Goal: Task Accomplishment & Management: Complete application form

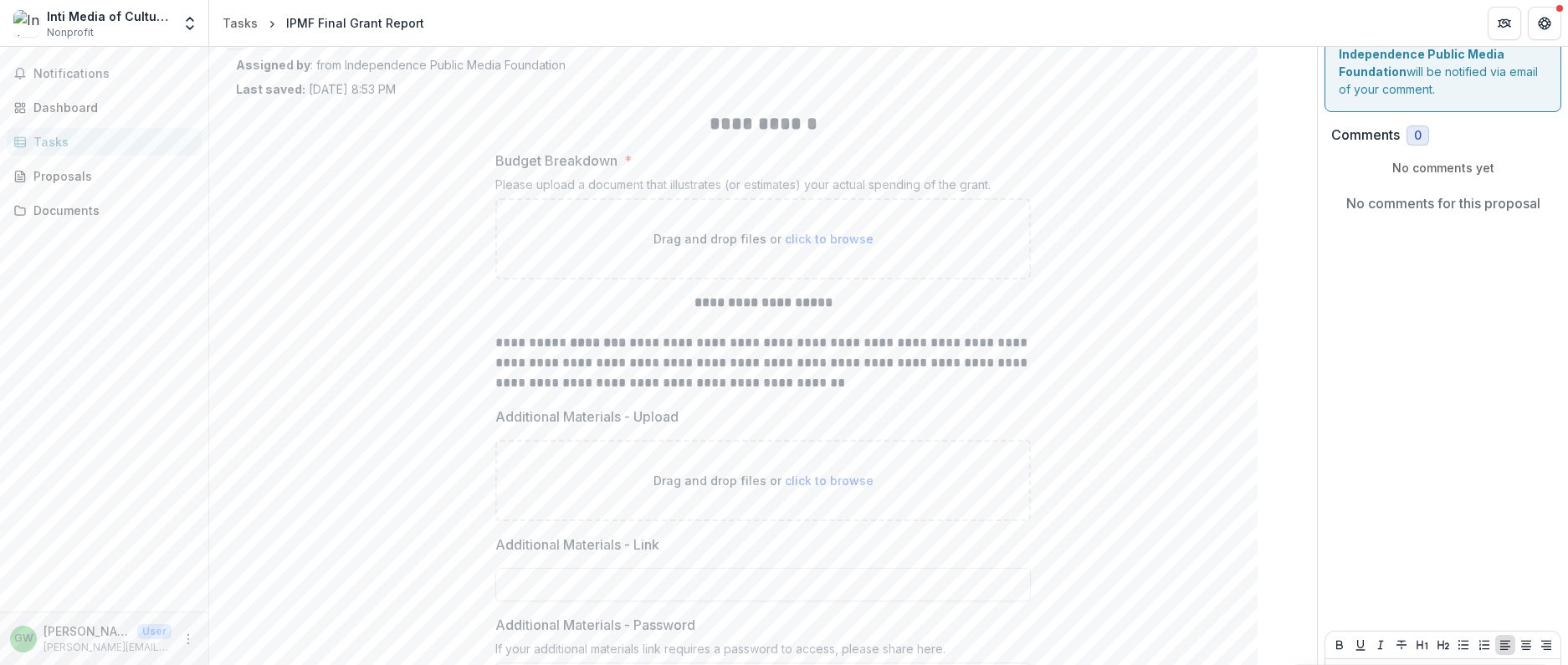
scroll to position [23, 0]
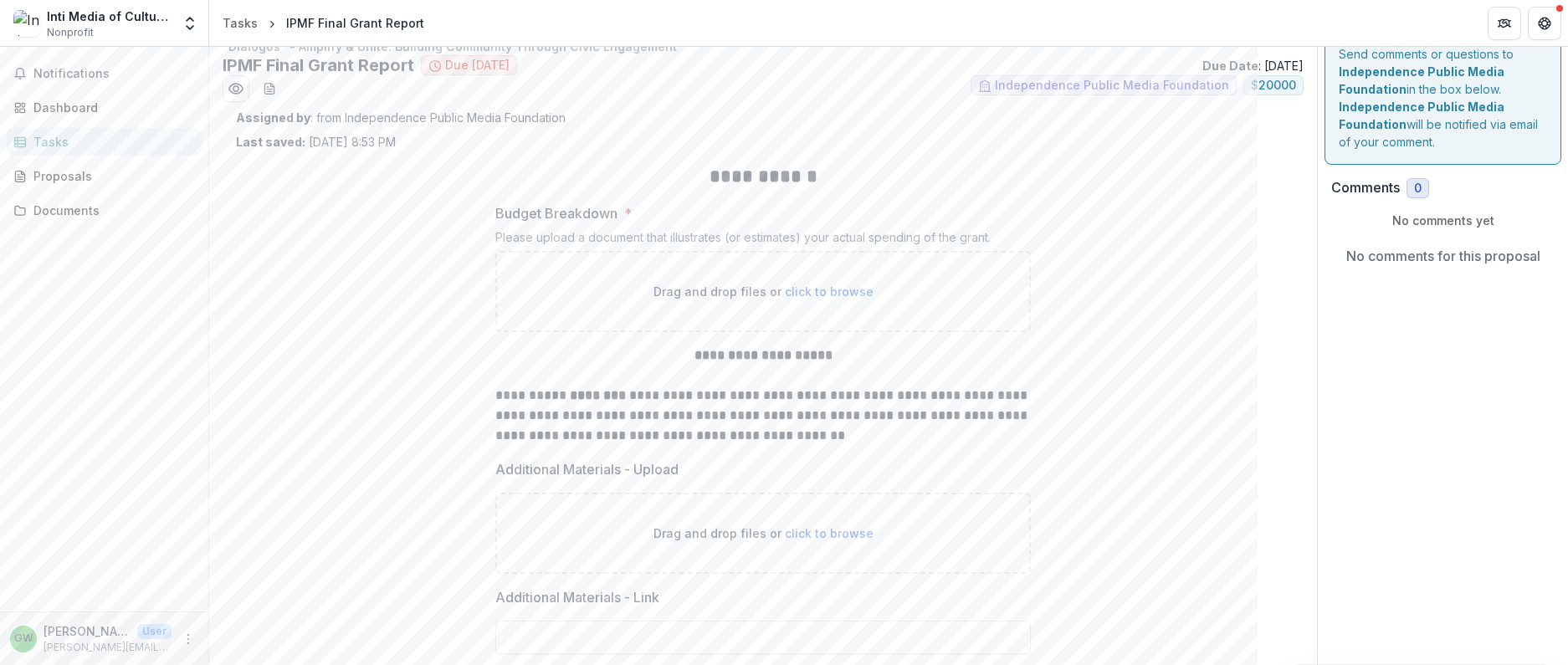
click at [845, 292] on span "click to browse" at bounding box center [830, 292] width 89 height 14
type input "**********"
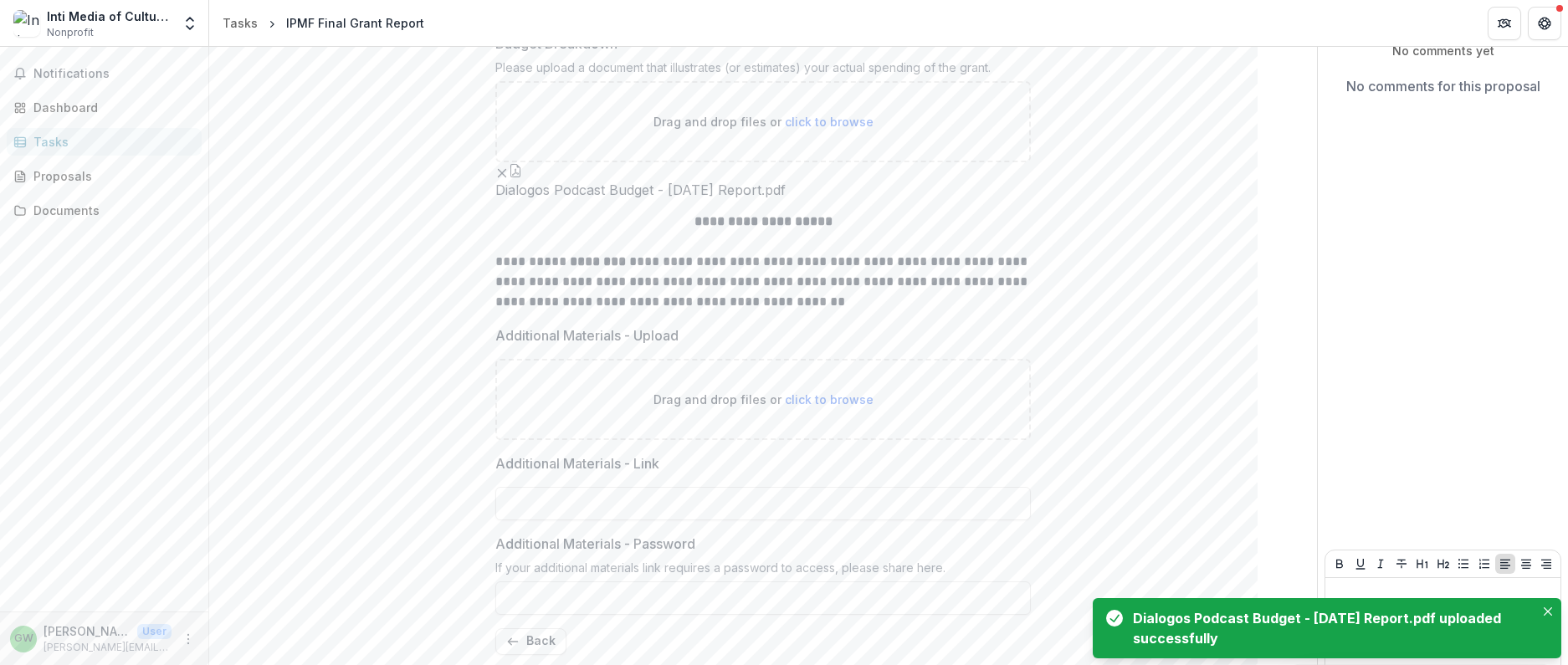
scroll to position [358, 0]
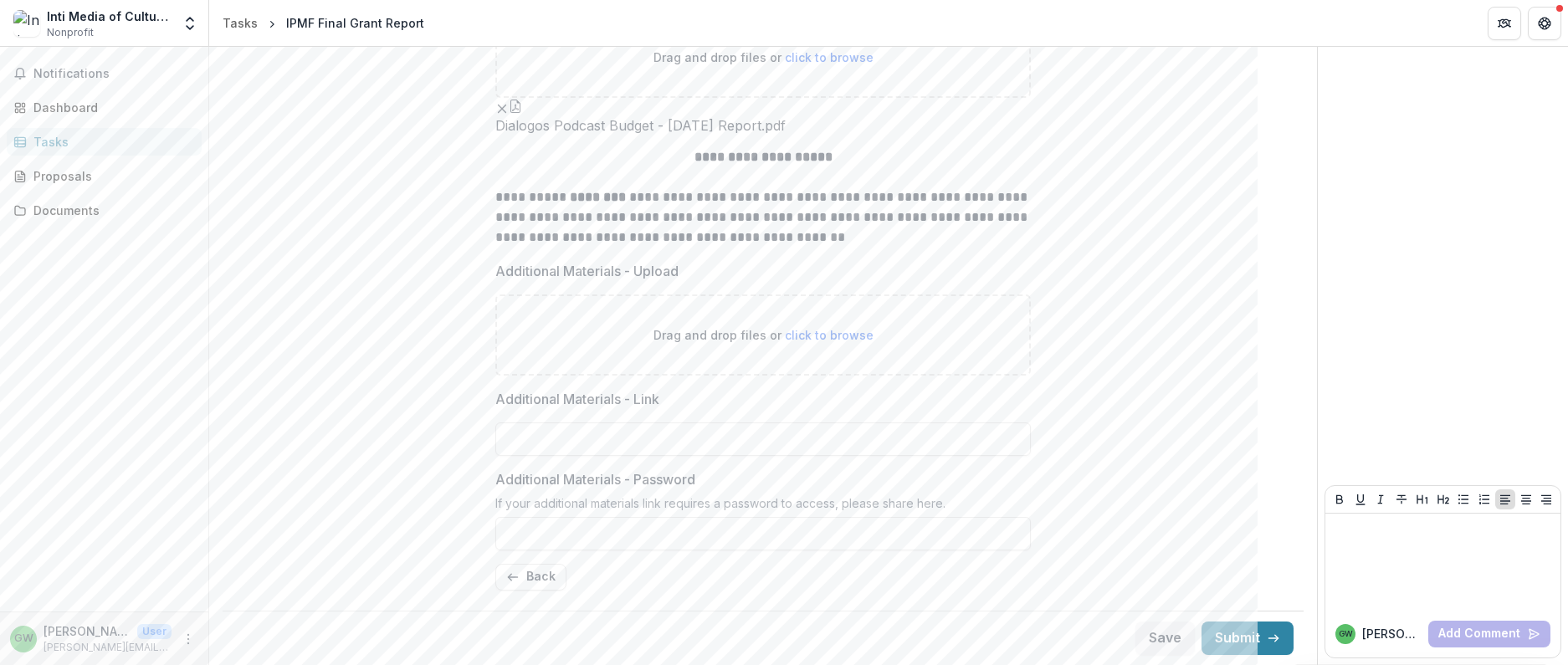
drag, startPoint x: 1158, startPoint y: 635, endPoint x: 1146, endPoint y: 423, distance: 212.3
click at [1156, 635] on button "Save" at bounding box center [1165, 638] width 59 height 33
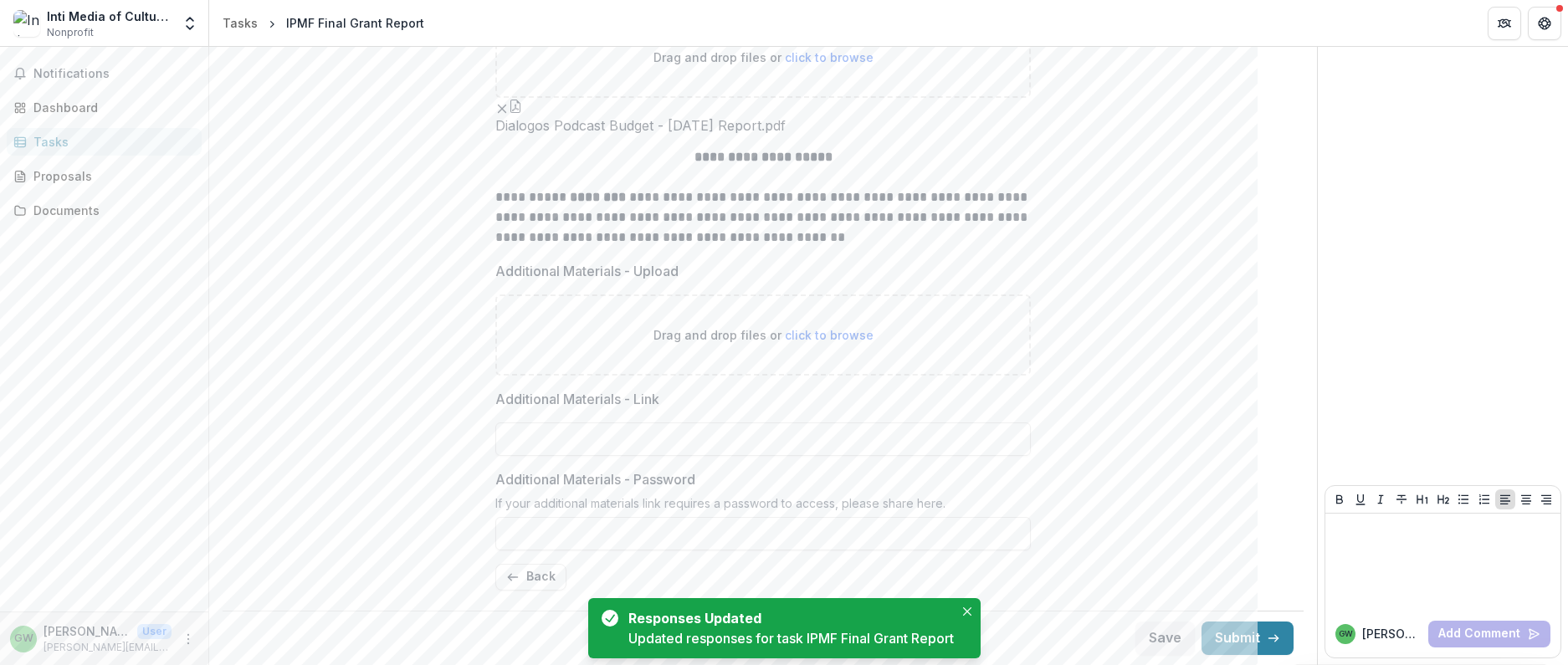
drag, startPoint x: 545, startPoint y: 577, endPoint x: 1054, endPoint y: 290, distance: 584.3
click at [545, 577] on button "Back" at bounding box center [531, 577] width 71 height 27
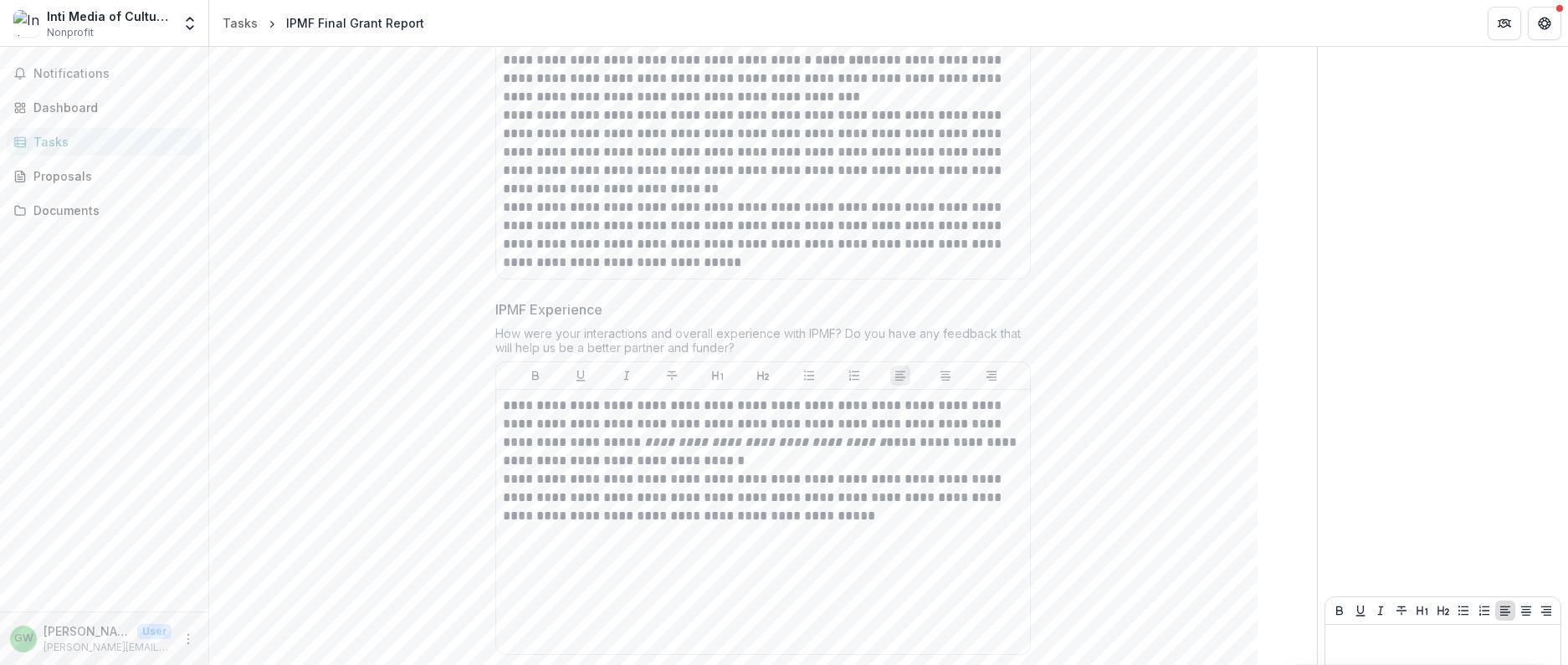
scroll to position [3476, 0]
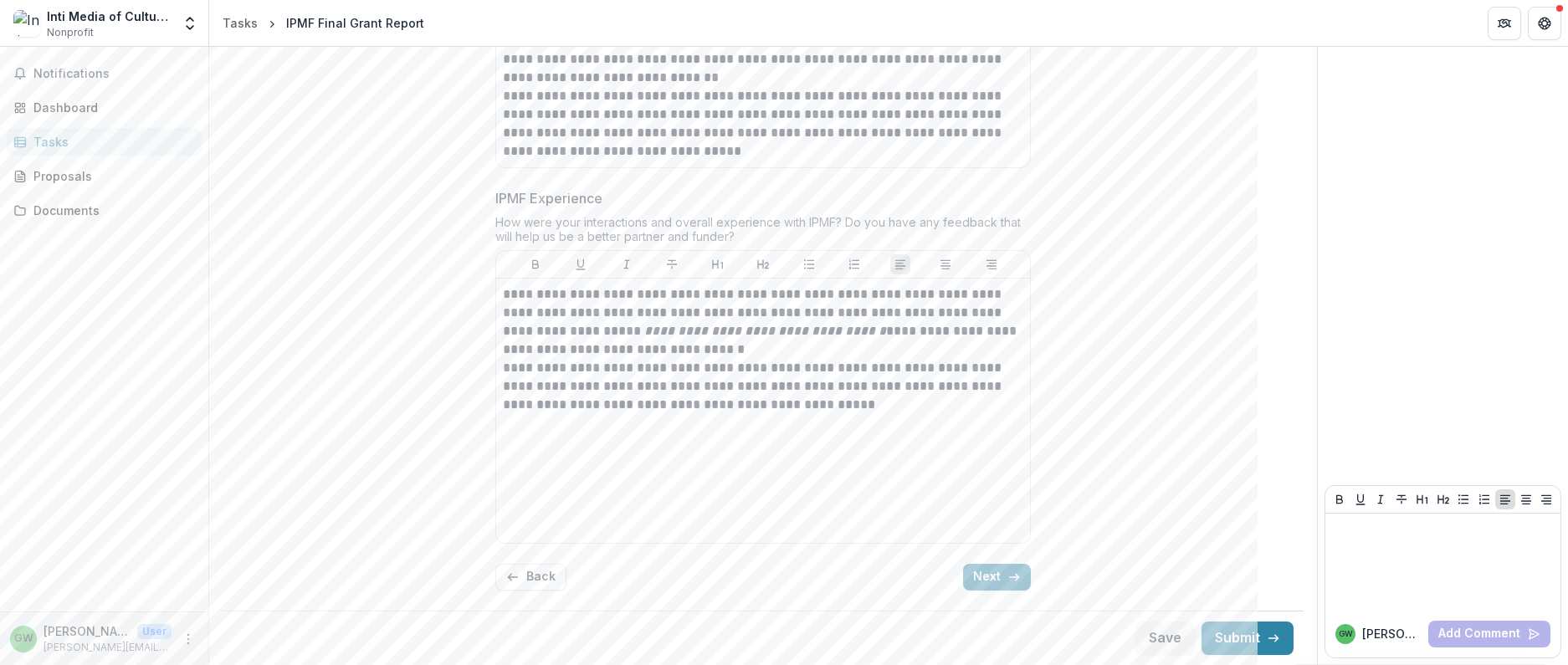
drag, startPoint x: 990, startPoint y: 580, endPoint x: 970, endPoint y: 574, distance: 20.9
click at [988, 580] on button "Next" at bounding box center [997, 577] width 68 height 27
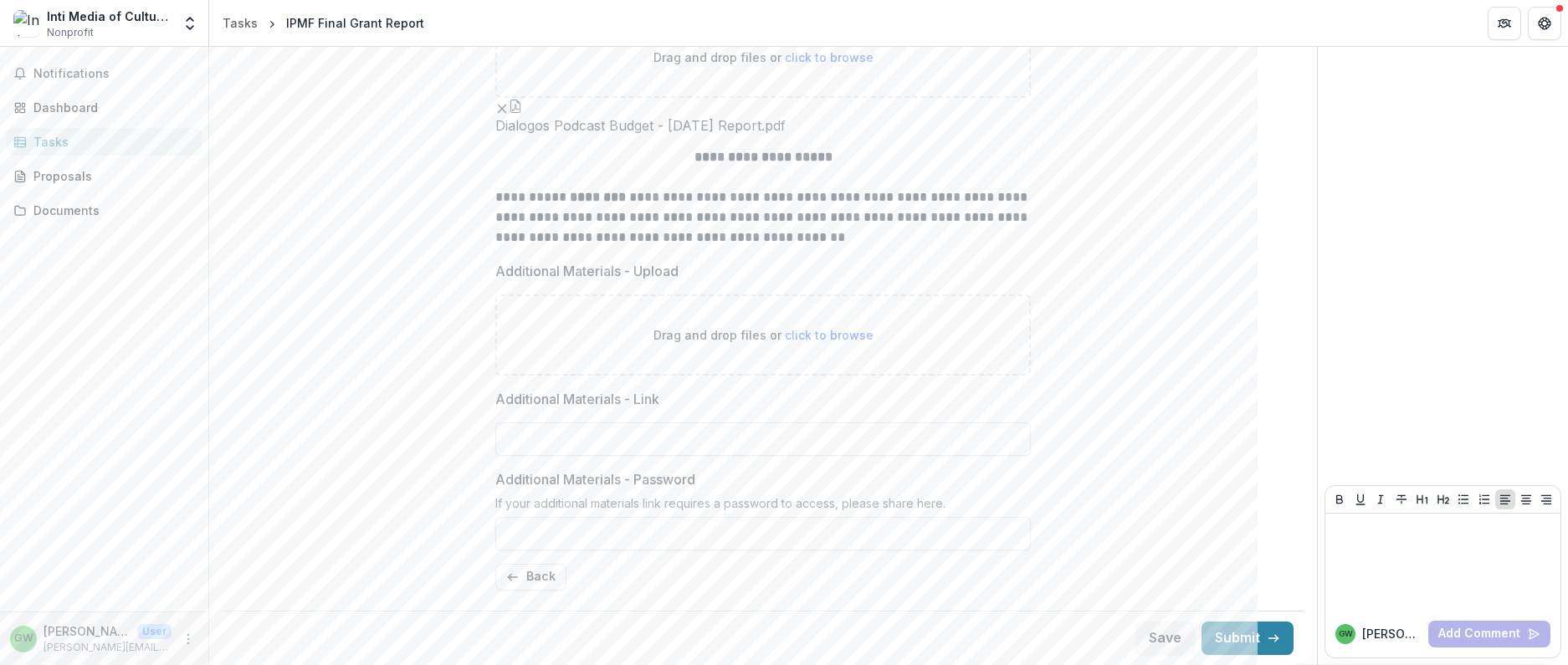
click at [840, 335] on span "click to browse" at bounding box center [830, 335] width 89 height 14
click at [812, 332] on span "click to browse" at bounding box center [830, 335] width 89 height 14
type input "**********"
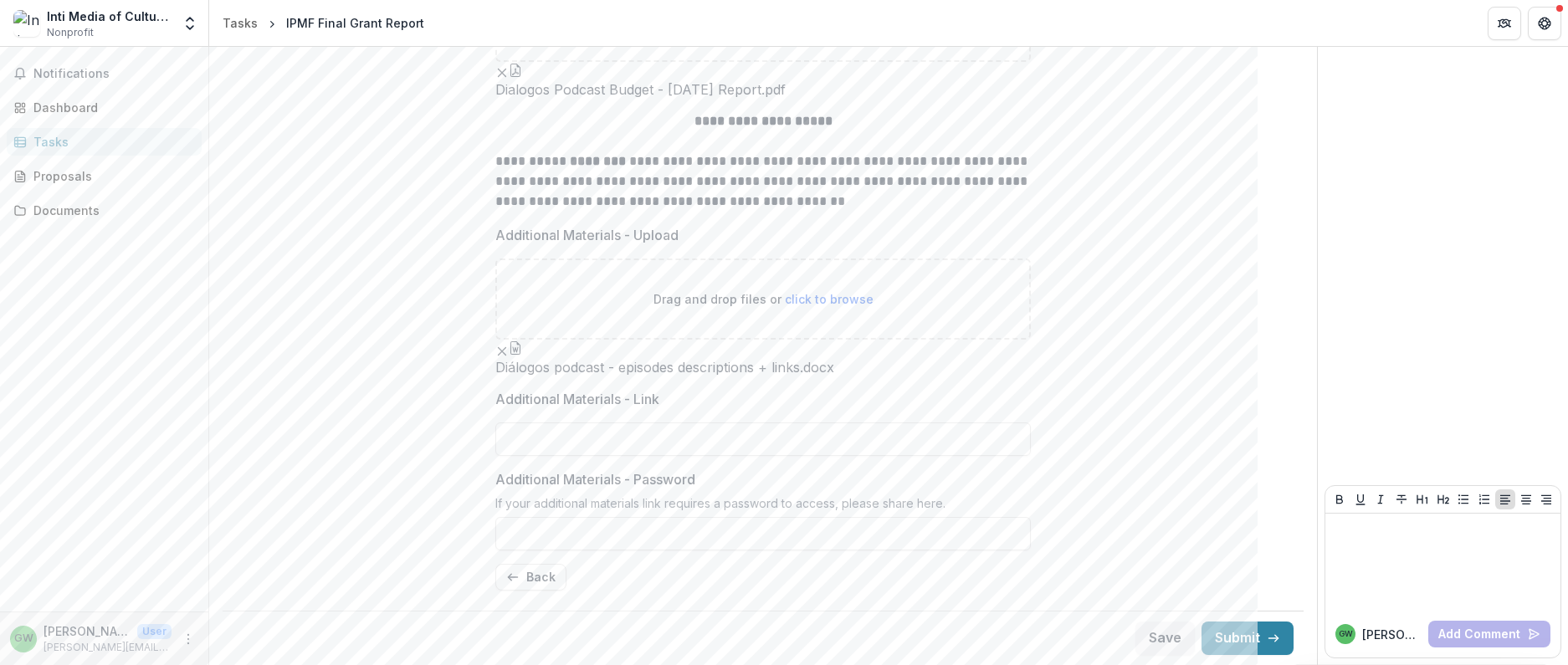
scroll to position [495, 0]
click at [1144, 629] on button "Save" at bounding box center [1165, 638] width 59 height 33
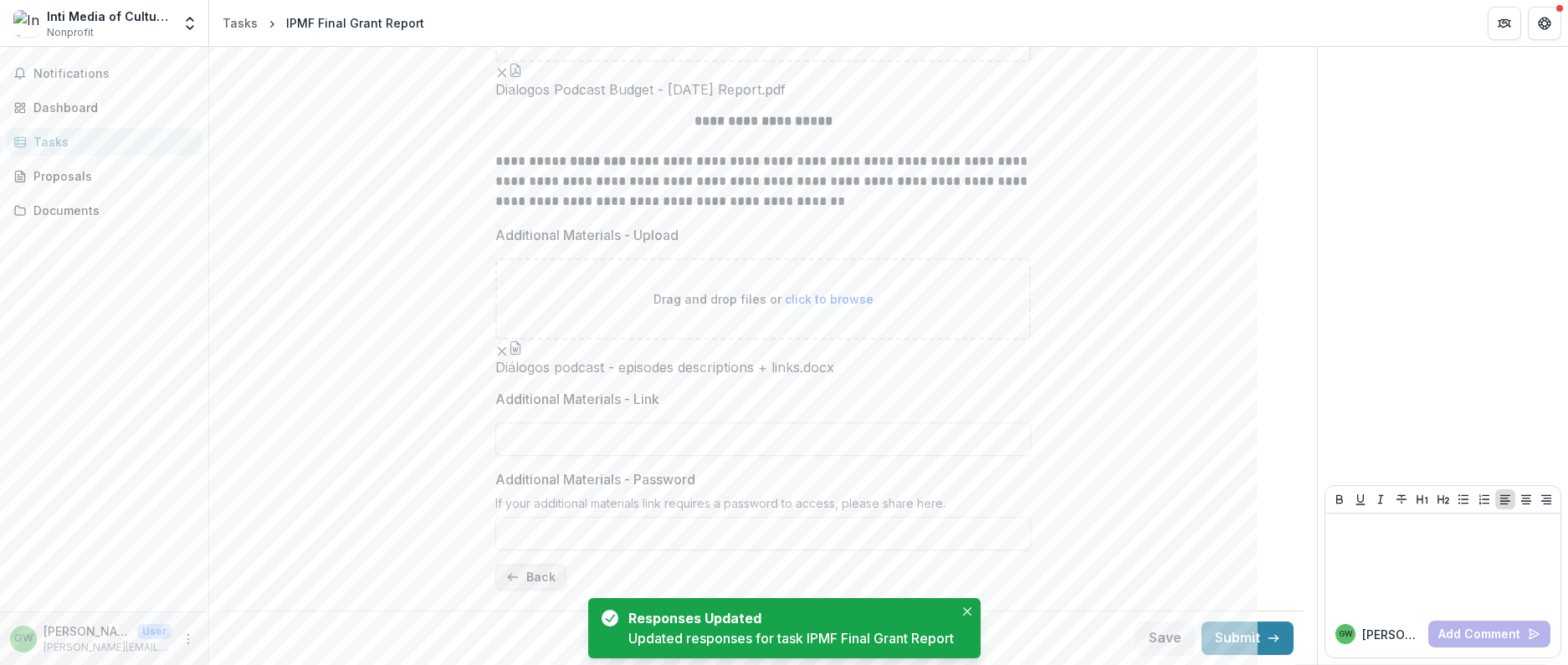
click at [530, 581] on button "Back" at bounding box center [531, 577] width 71 height 27
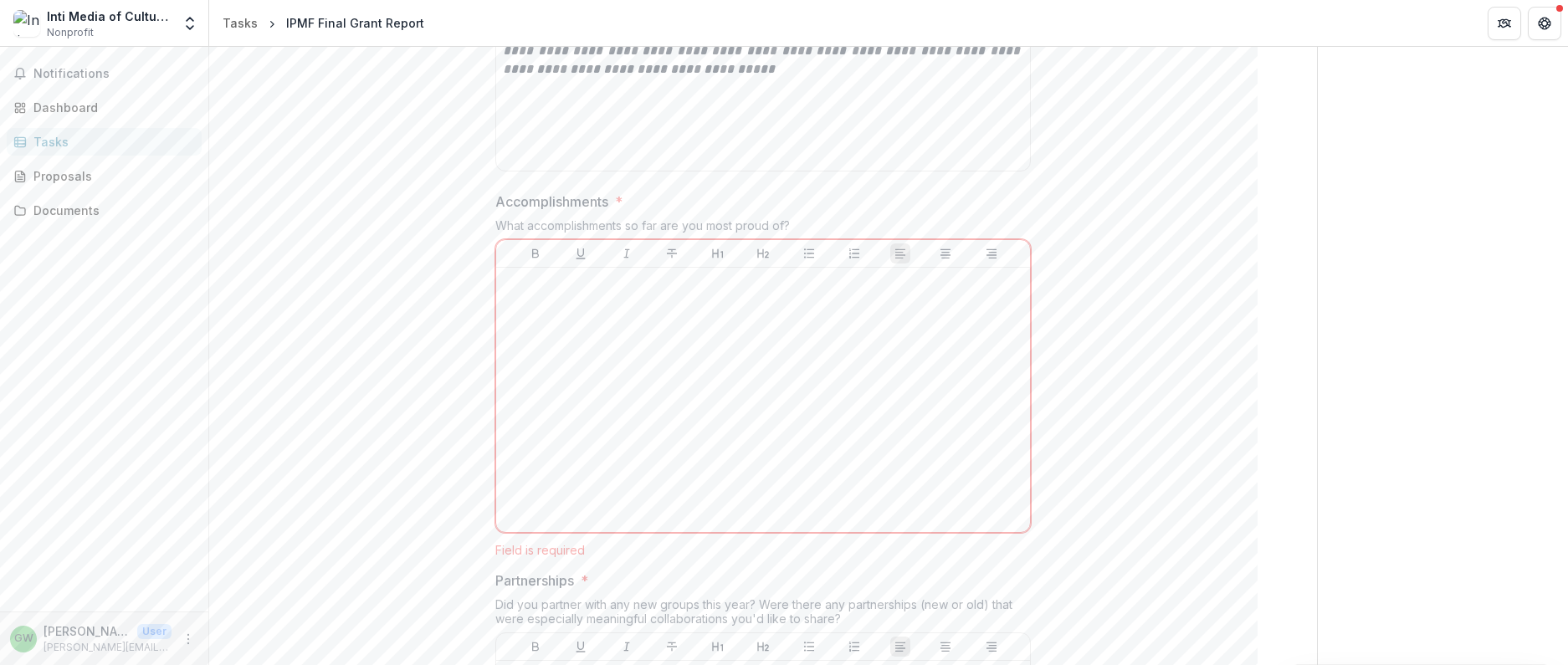
scroll to position [830, 0]
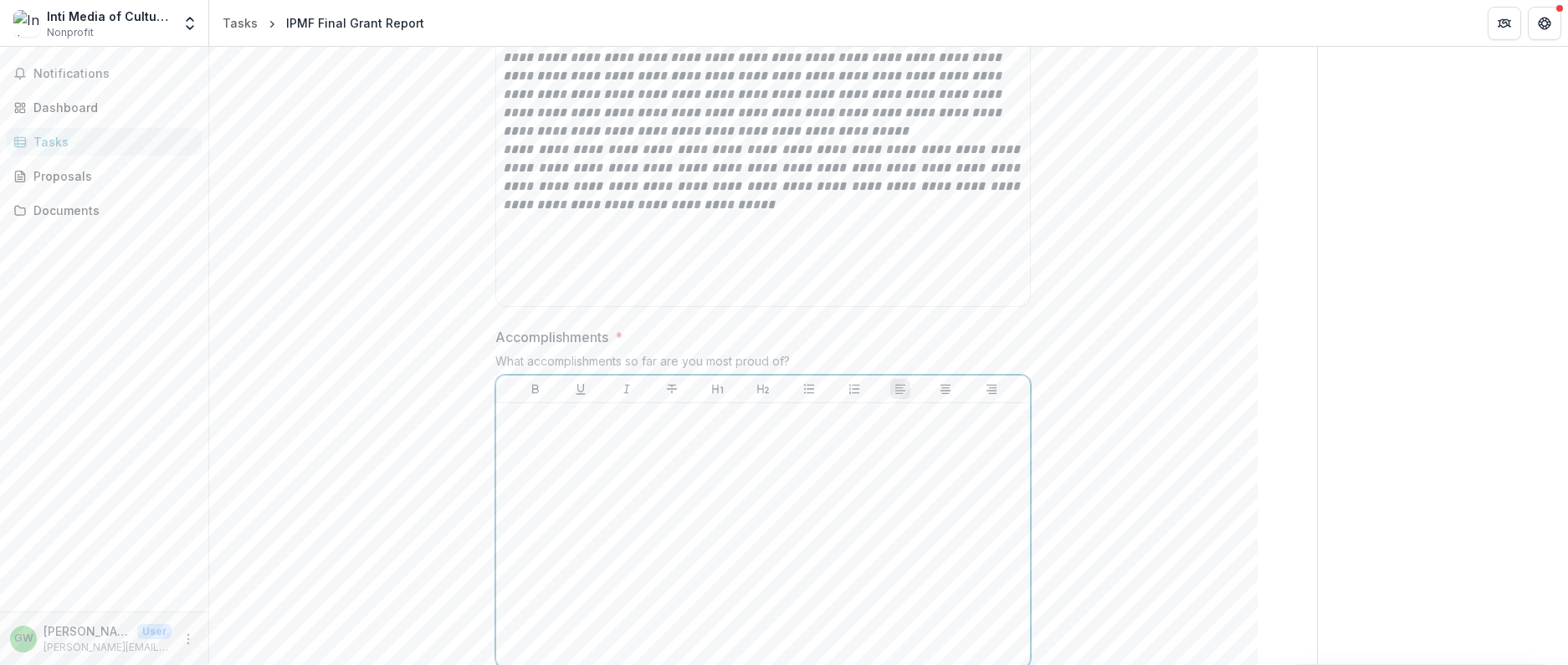
drag, startPoint x: 903, startPoint y: 494, endPoint x: 1245, endPoint y: 62, distance: 551.0
click at [903, 494] on div at bounding box center [764, 535] width 521 height 251
click at [575, 447] on div "To enrich screen reader interactions, please activate Accessibility in Grammarl…" at bounding box center [764, 535] width 521 height 251
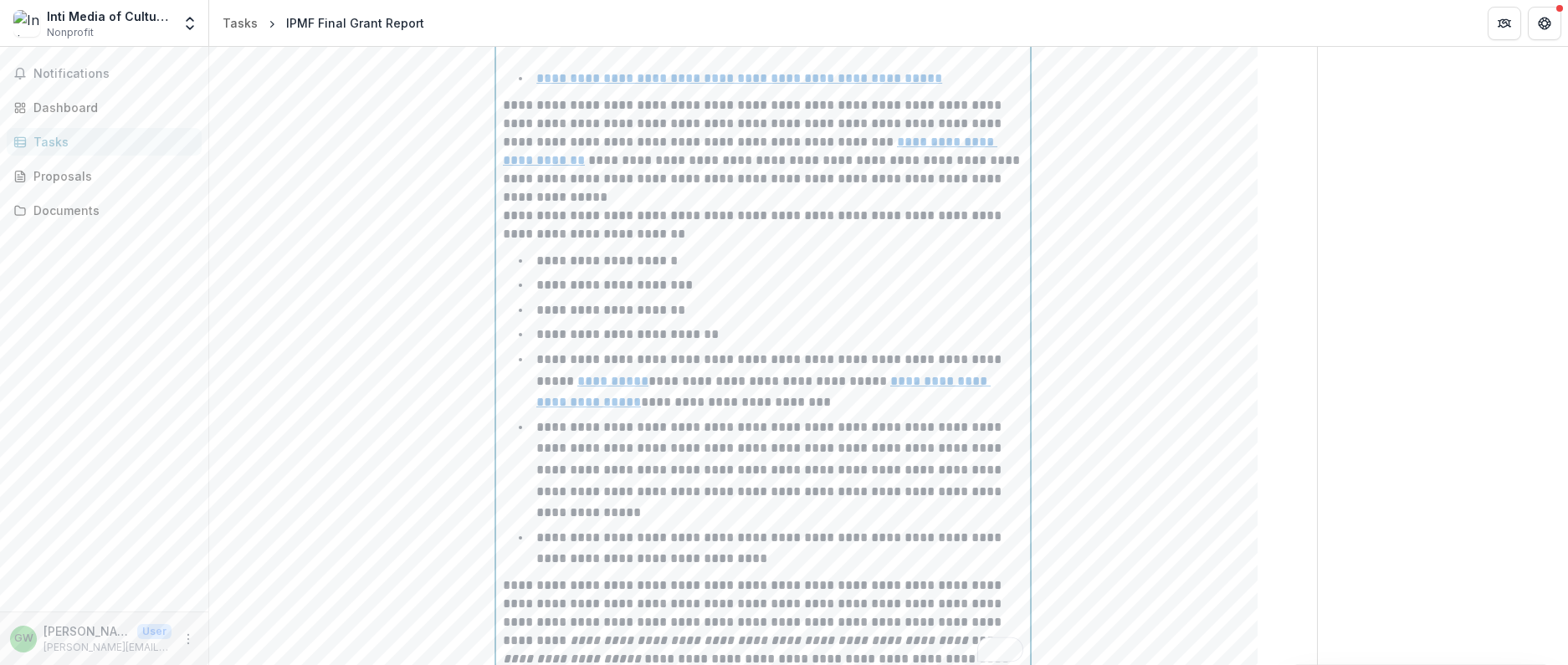
click at [682, 206] on p "**********" at bounding box center [764, 225] width 521 height 37
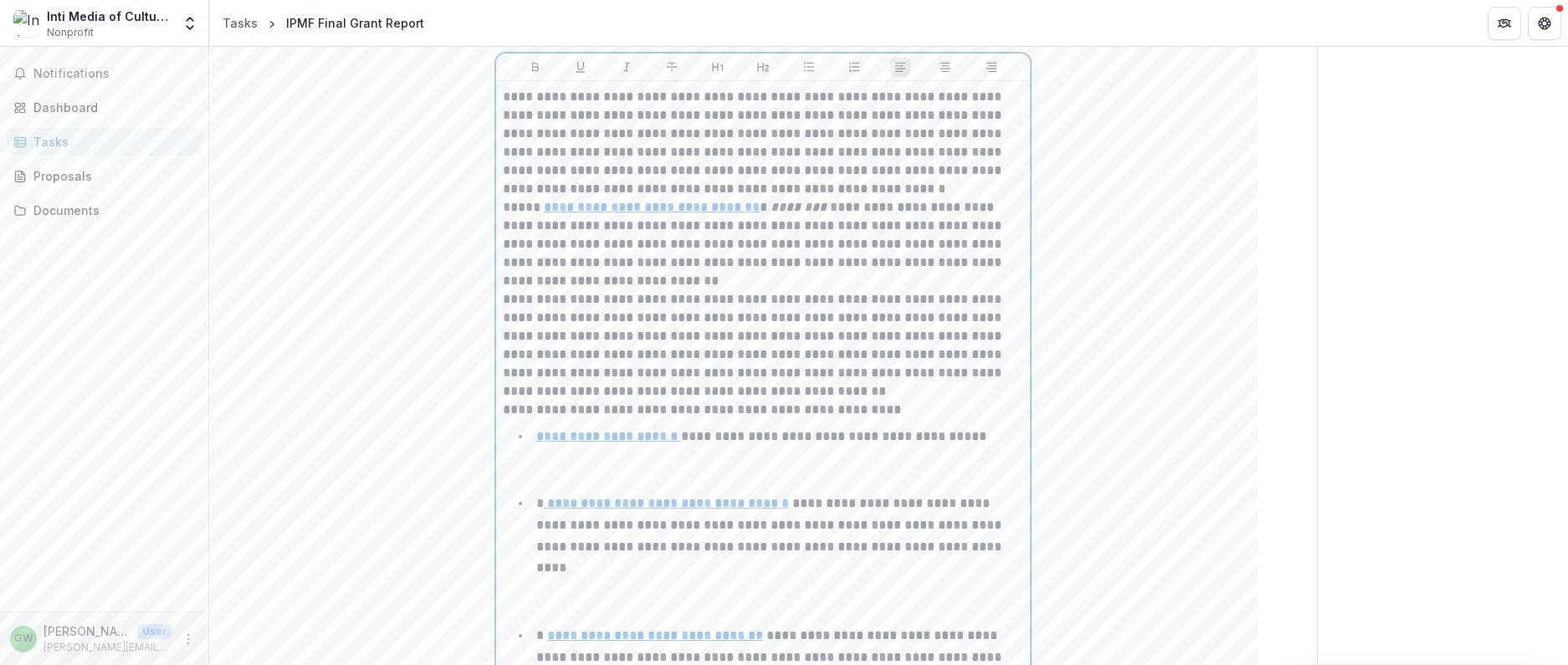
scroll to position [1226, 0]
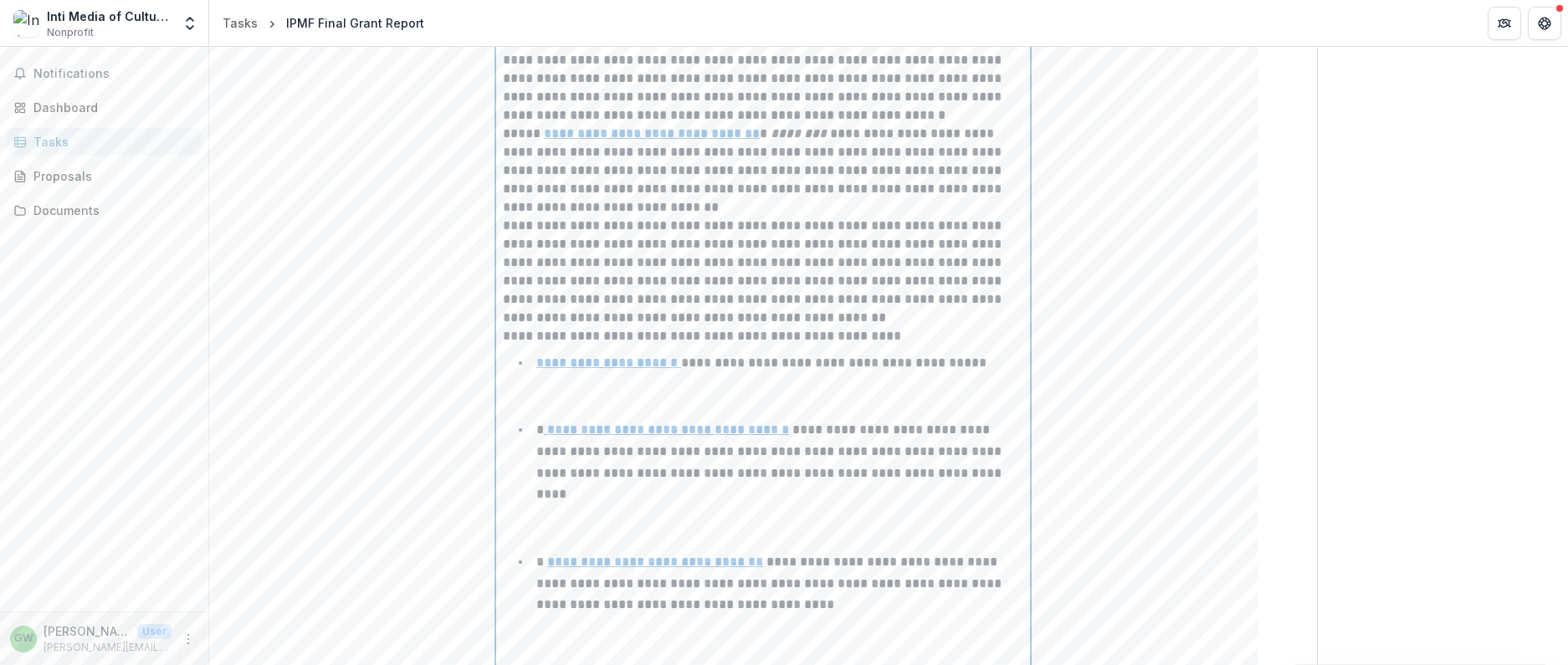
click at [581, 380] on li "**********" at bounding box center [773, 385] width 501 height 64
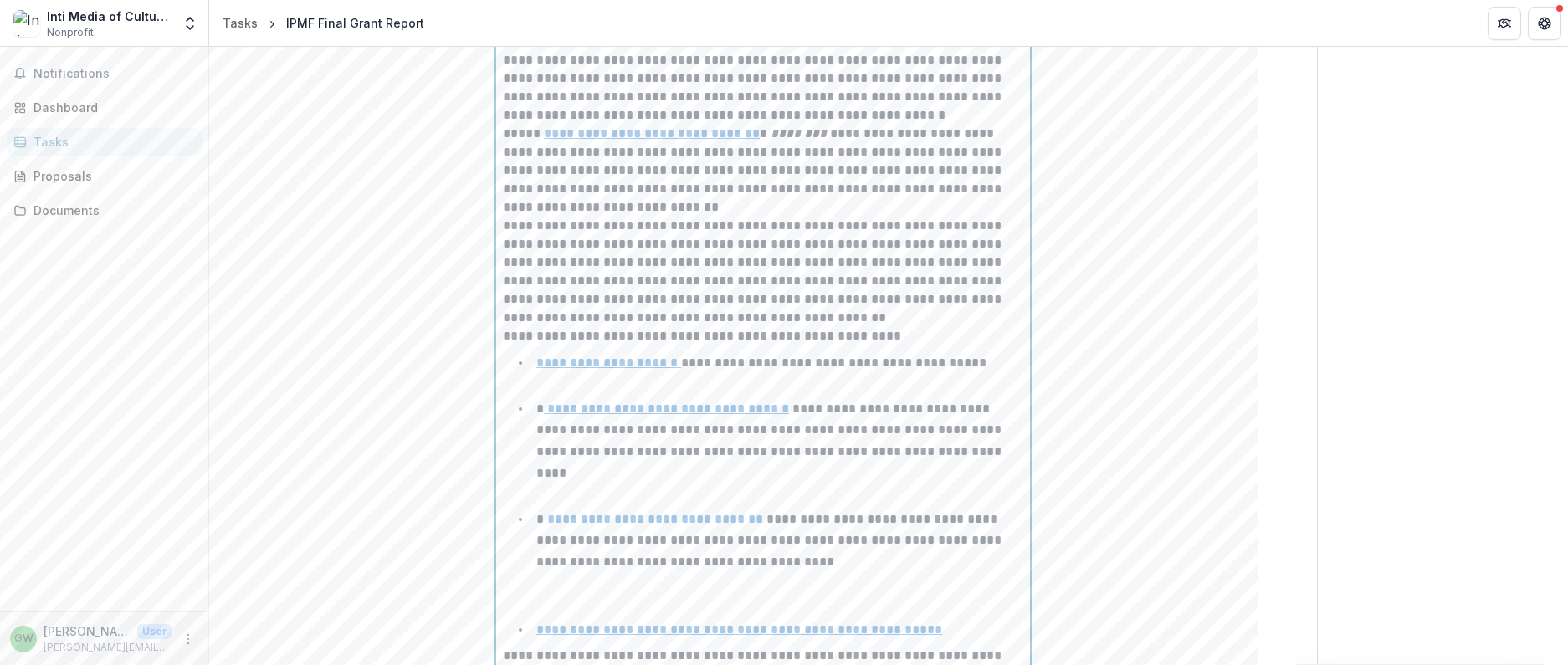
click at [844, 412] on p "**********" at bounding box center [771, 440] width 468 height 77
click at [884, 434] on p "**********" at bounding box center [771, 440] width 468 height 77
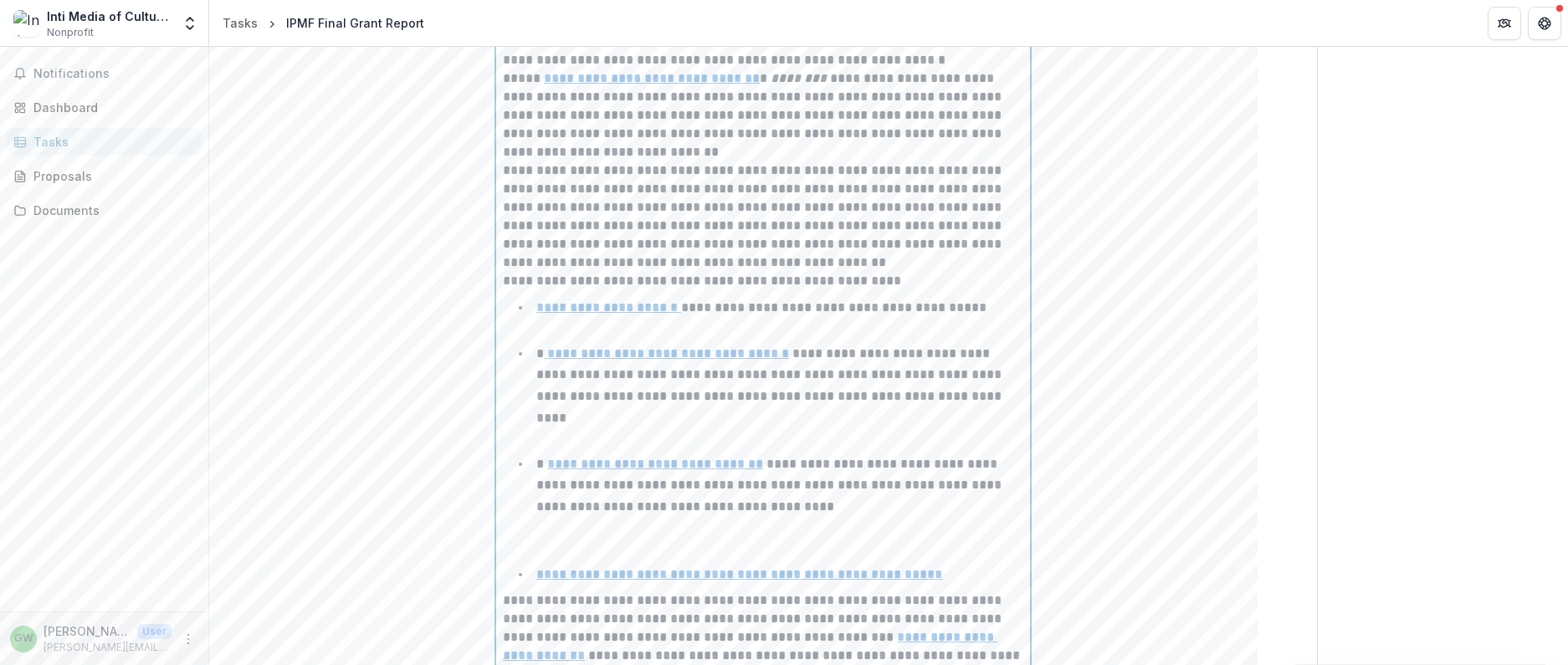
scroll to position [1308, 0]
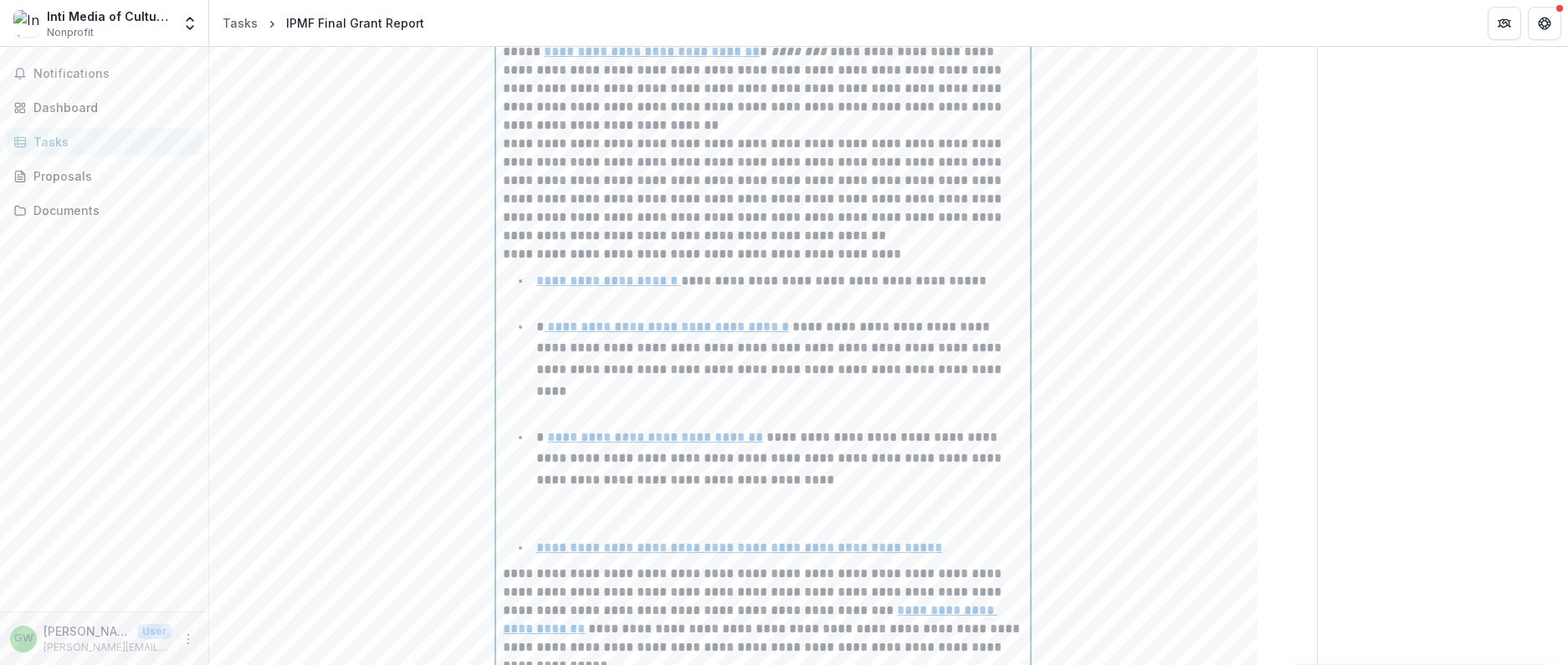
click at [820, 427] on li "**********" at bounding box center [773, 480] width 501 height 107
click at [718, 495] on li "**********" at bounding box center [773, 480] width 501 height 107
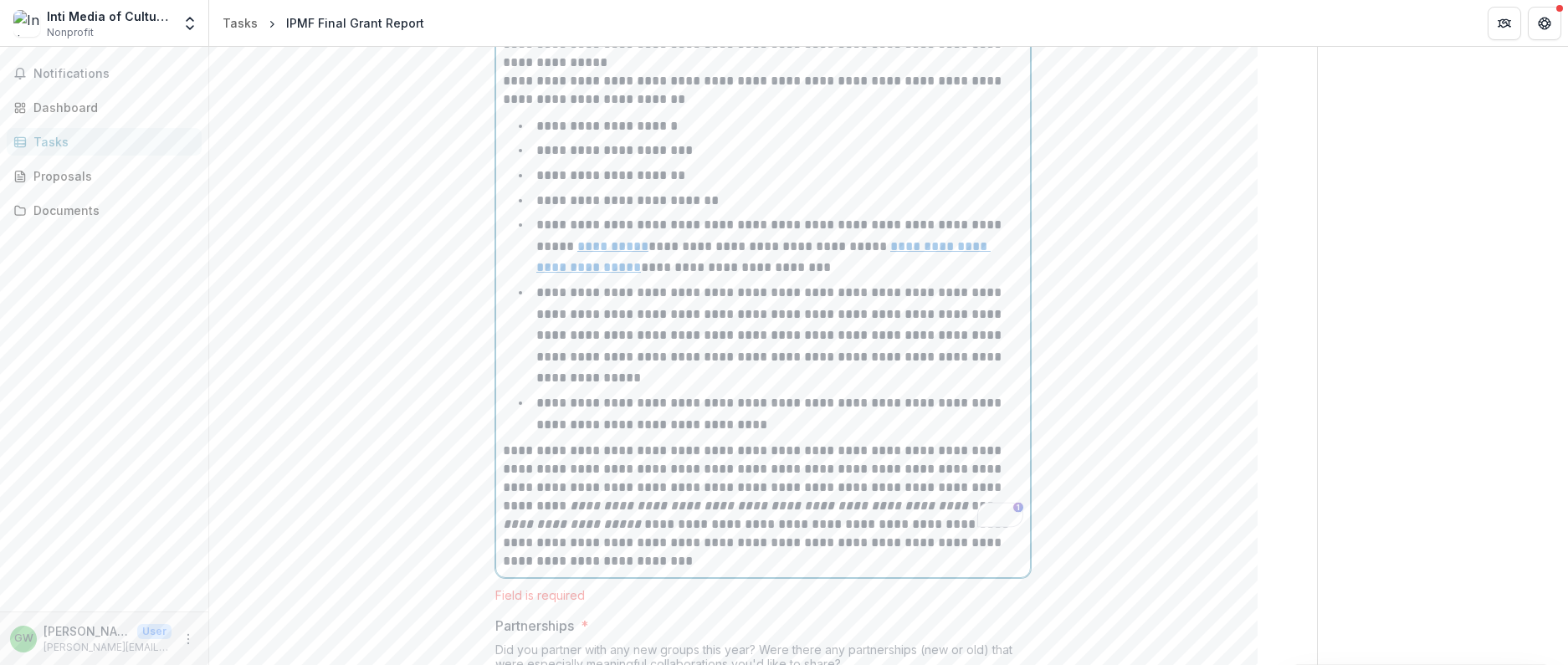
scroll to position [1932, 0]
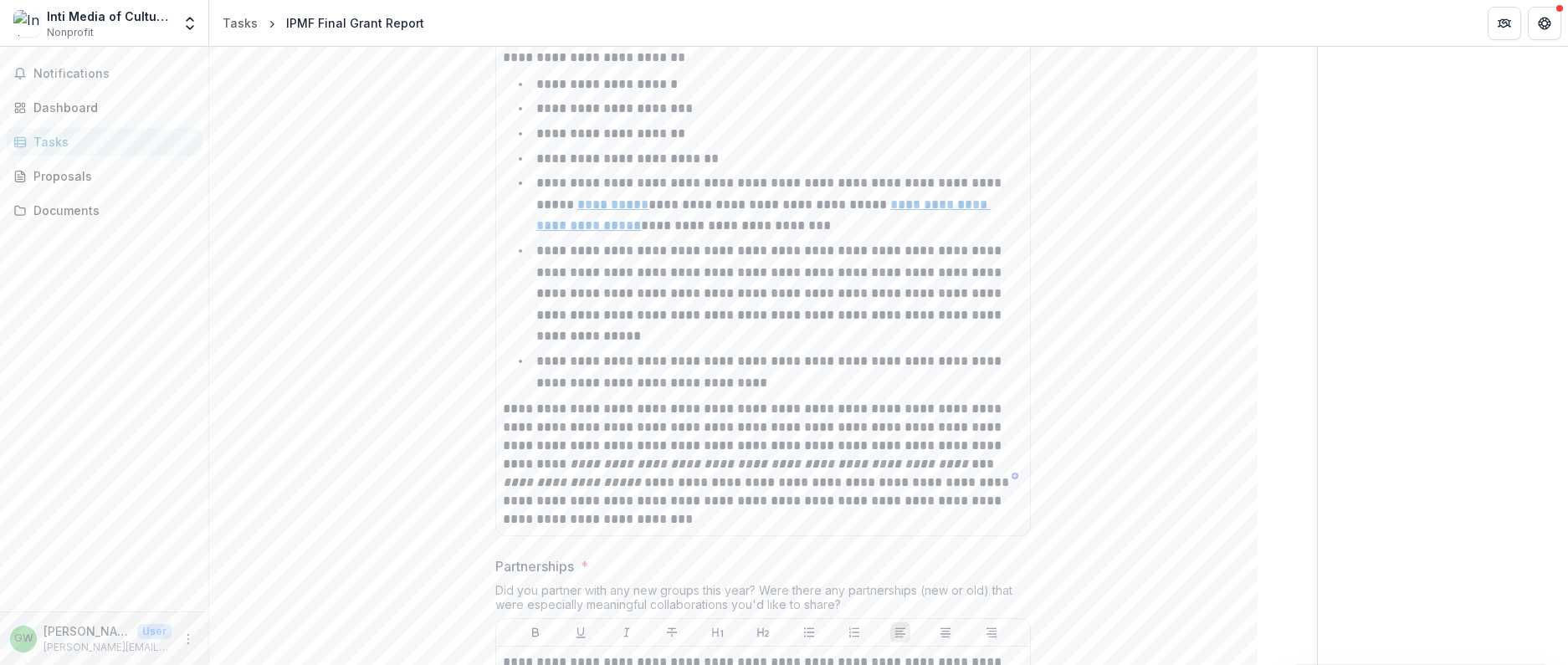
scroll to position [0, 0]
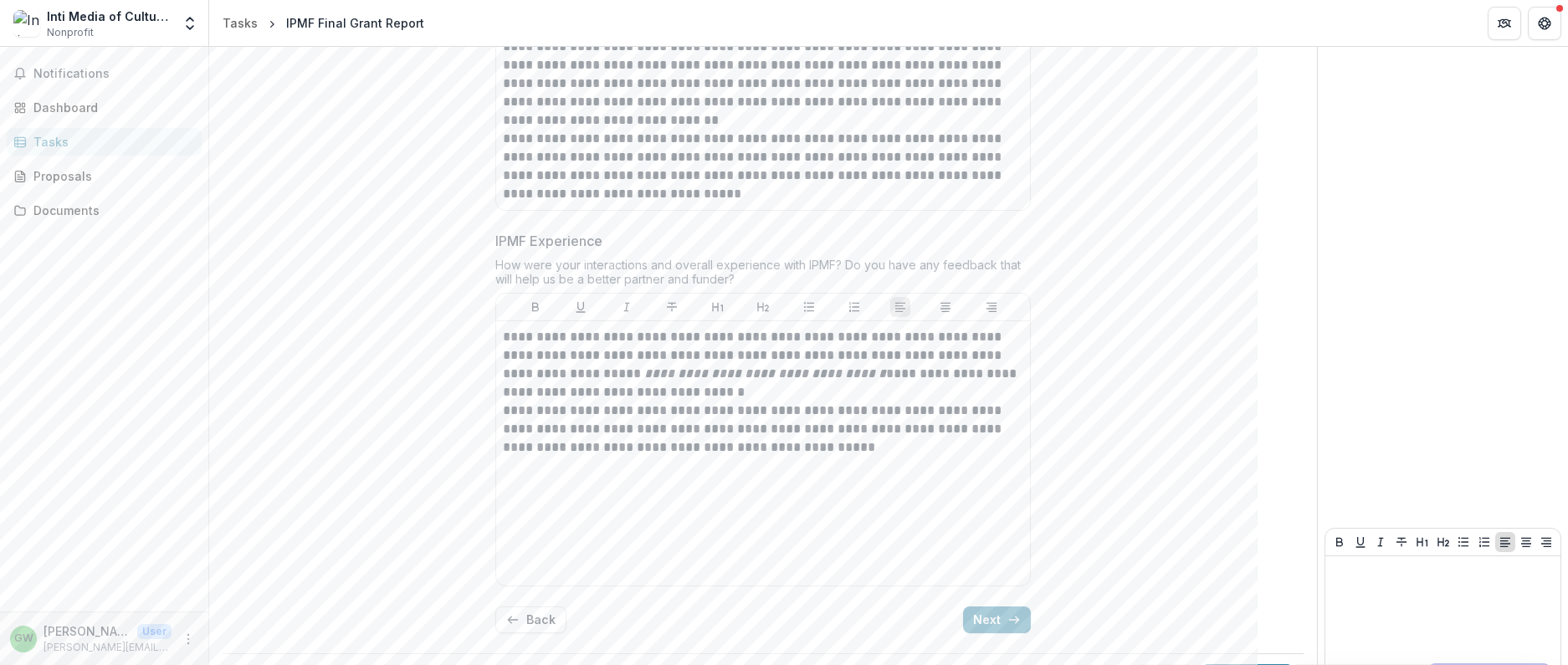
drag, startPoint x: 1161, startPoint y: 634, endPoint x: 1062, endPoint y: 560, distance: 123.6
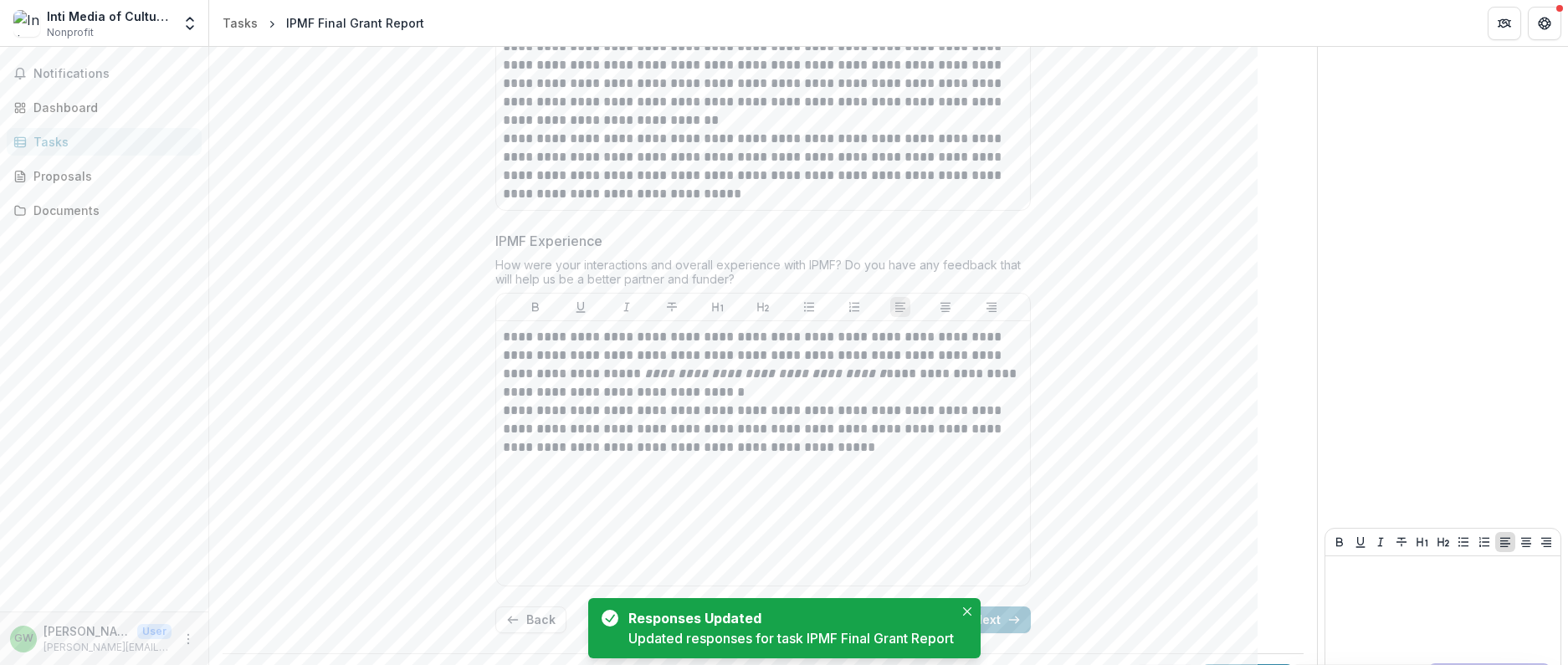
drag, startPoint x: 1006, startPoint y: 576, endPoint x: 1161, endPoint y: 492, distance: 176.3
click at [1007, 614] on icon "button" at bounding box center [1013, 620] width 13 height 13
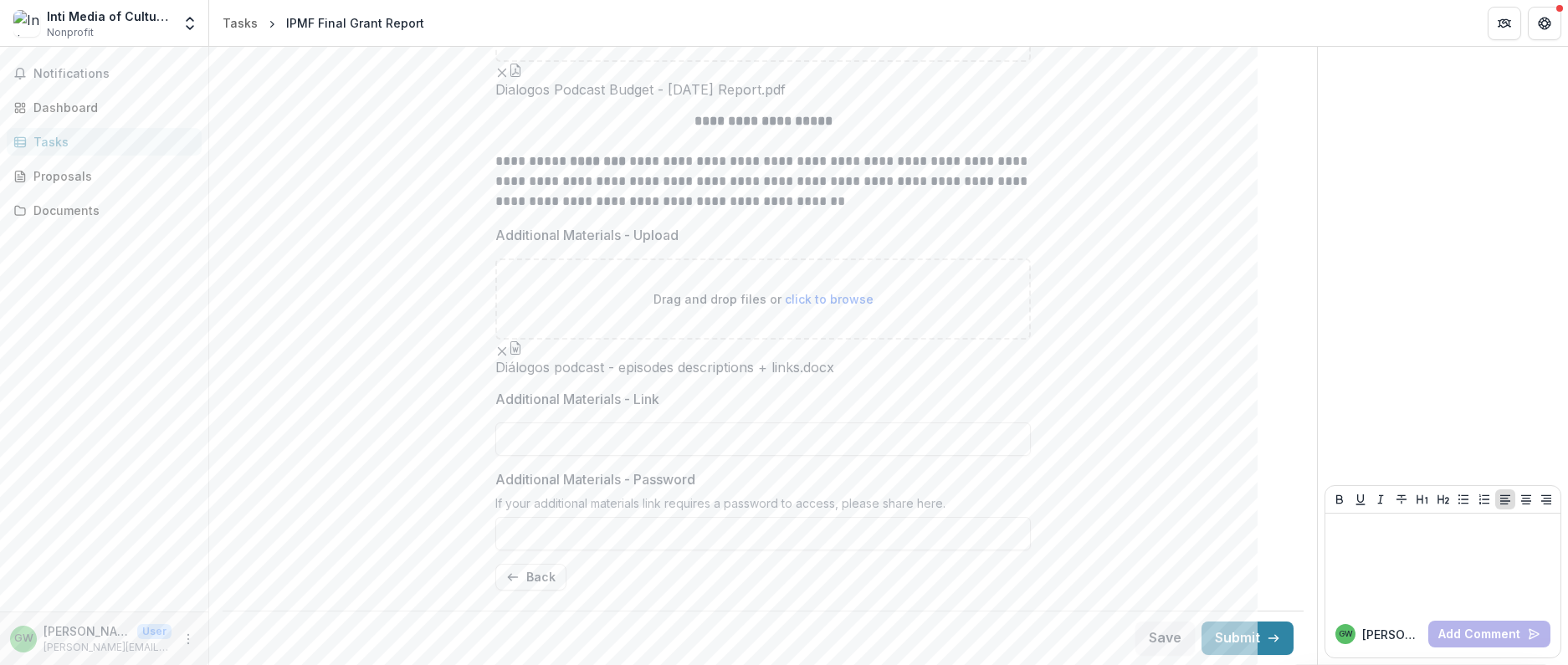
scroll to position [495, 0]
click at [860, 292] on span "click to browse" at bounding box center [830, 299] width 89 height 14
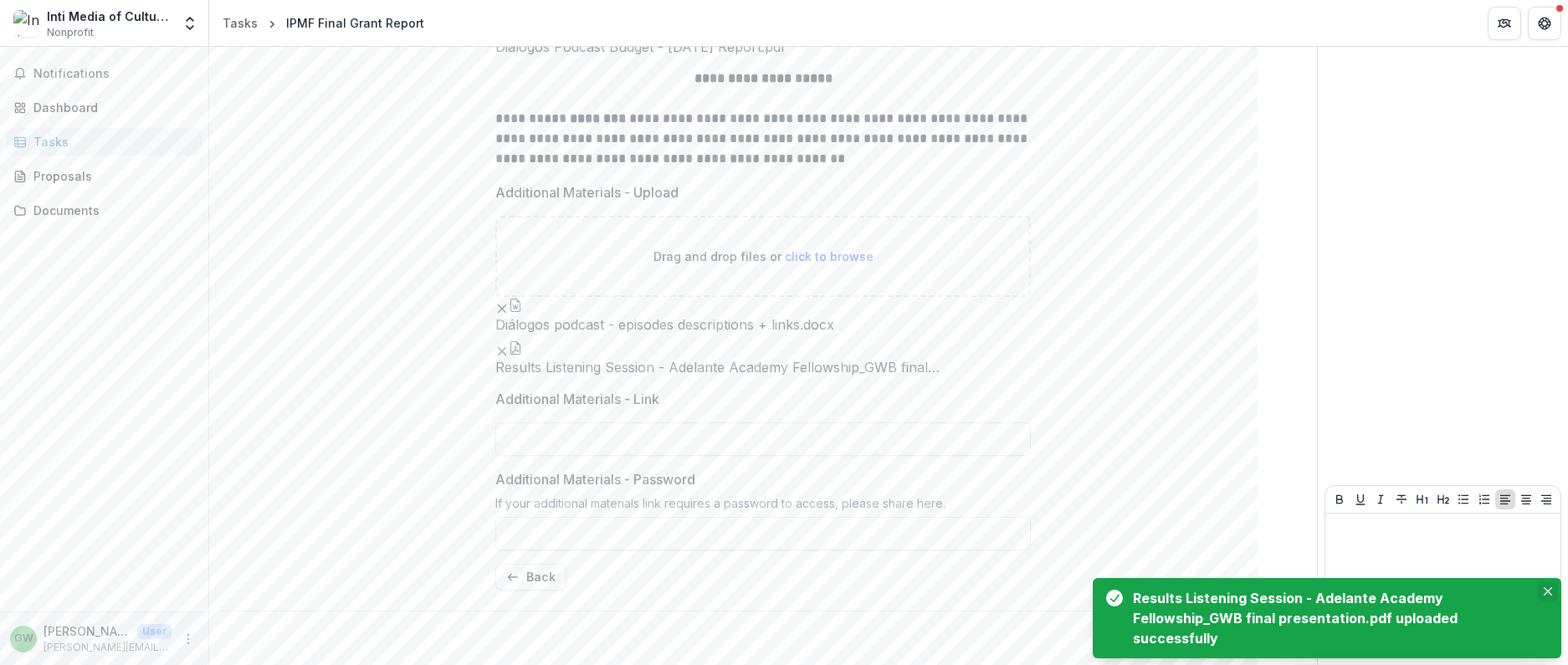
click at [1546, 592] on icon "Close" at bounding box center [1548, 592] width 9 height 9
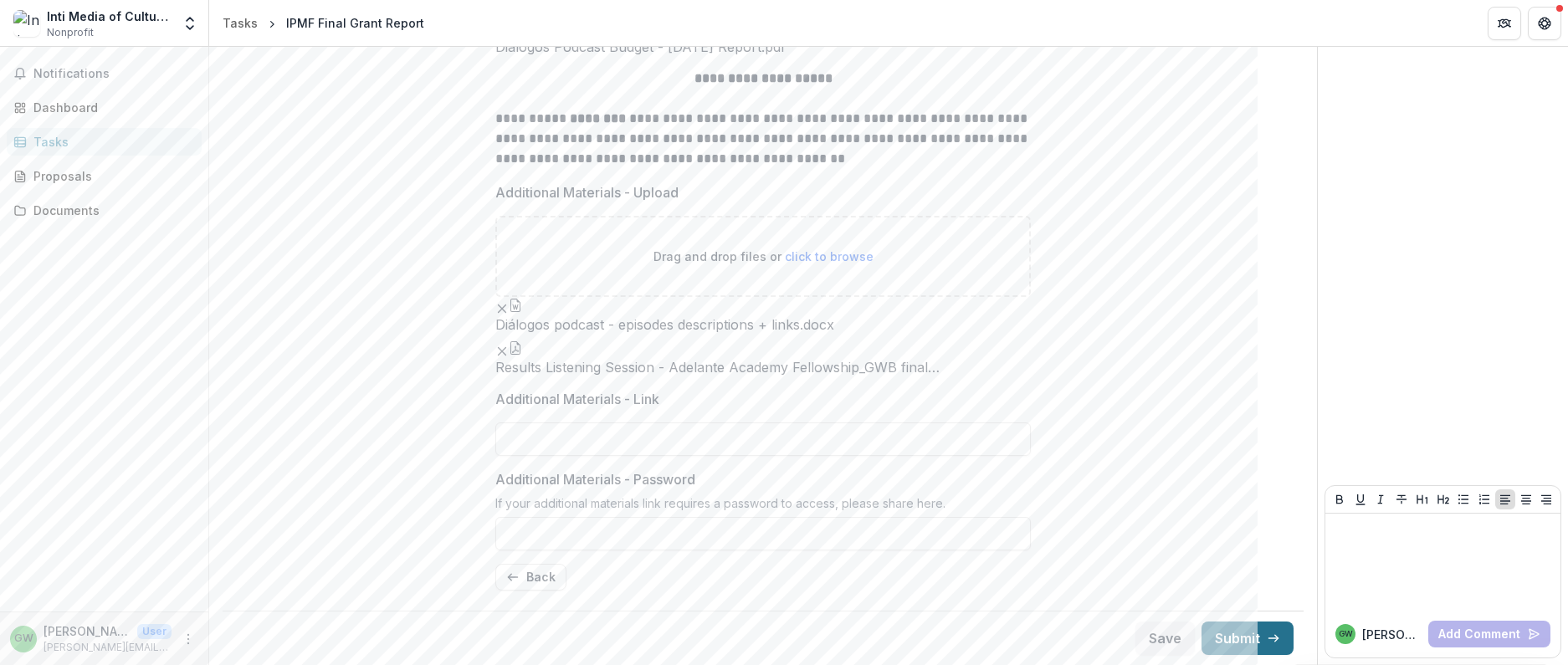
click at [1239, 645] on button "Submit" at bounding box center [1248, 638] width 92 height 33
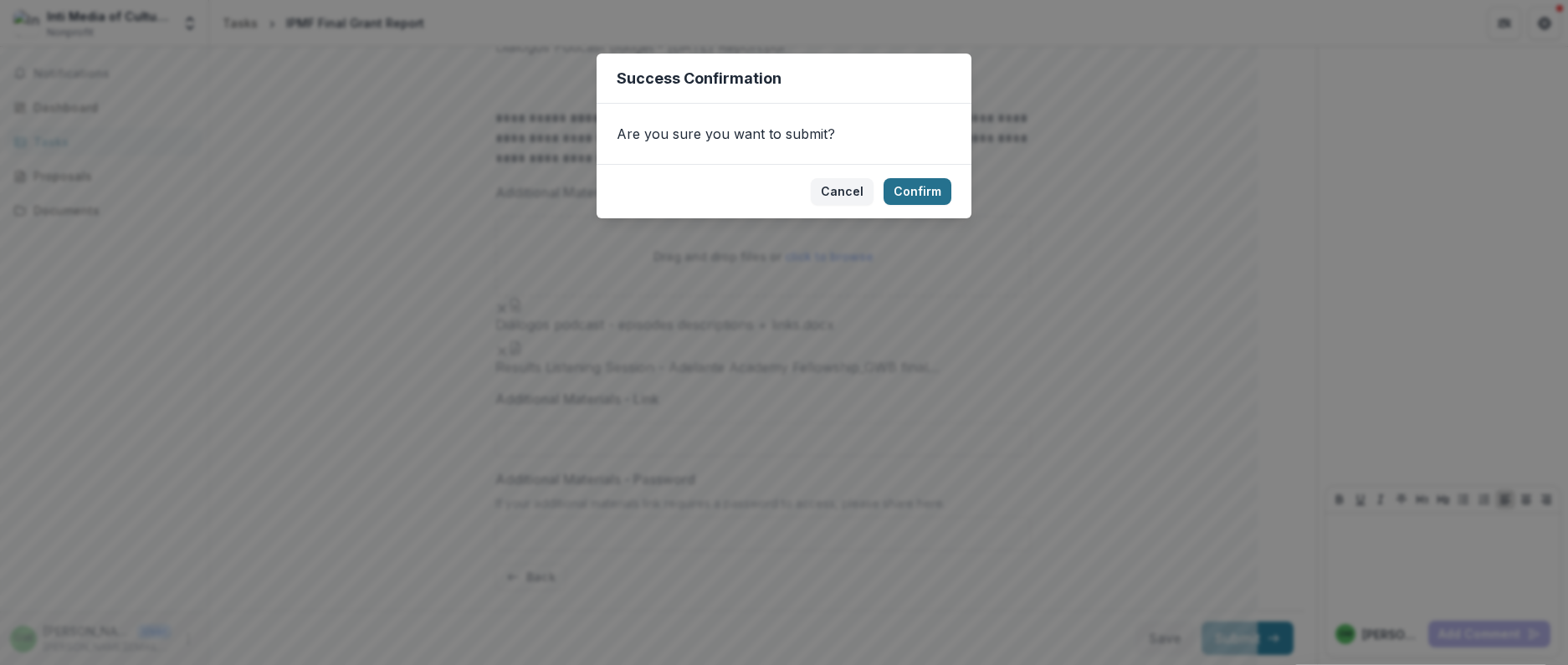
click at [917, 194] on button "Confirm" at bounding box center [918, 191] width 68 height 27
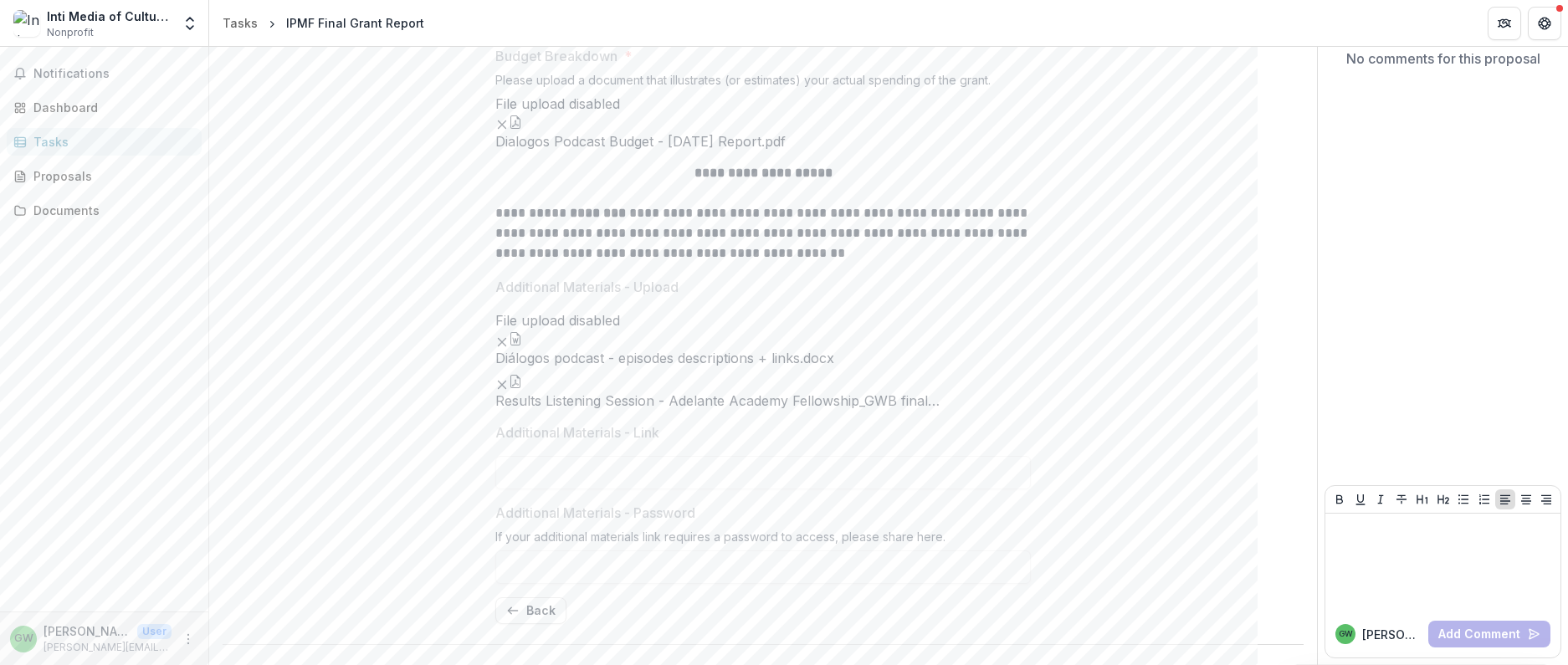
scroll to position [502, 0]
click at [530, 604] on button "Back" at bounding box center [531, 610] width 71 height 27
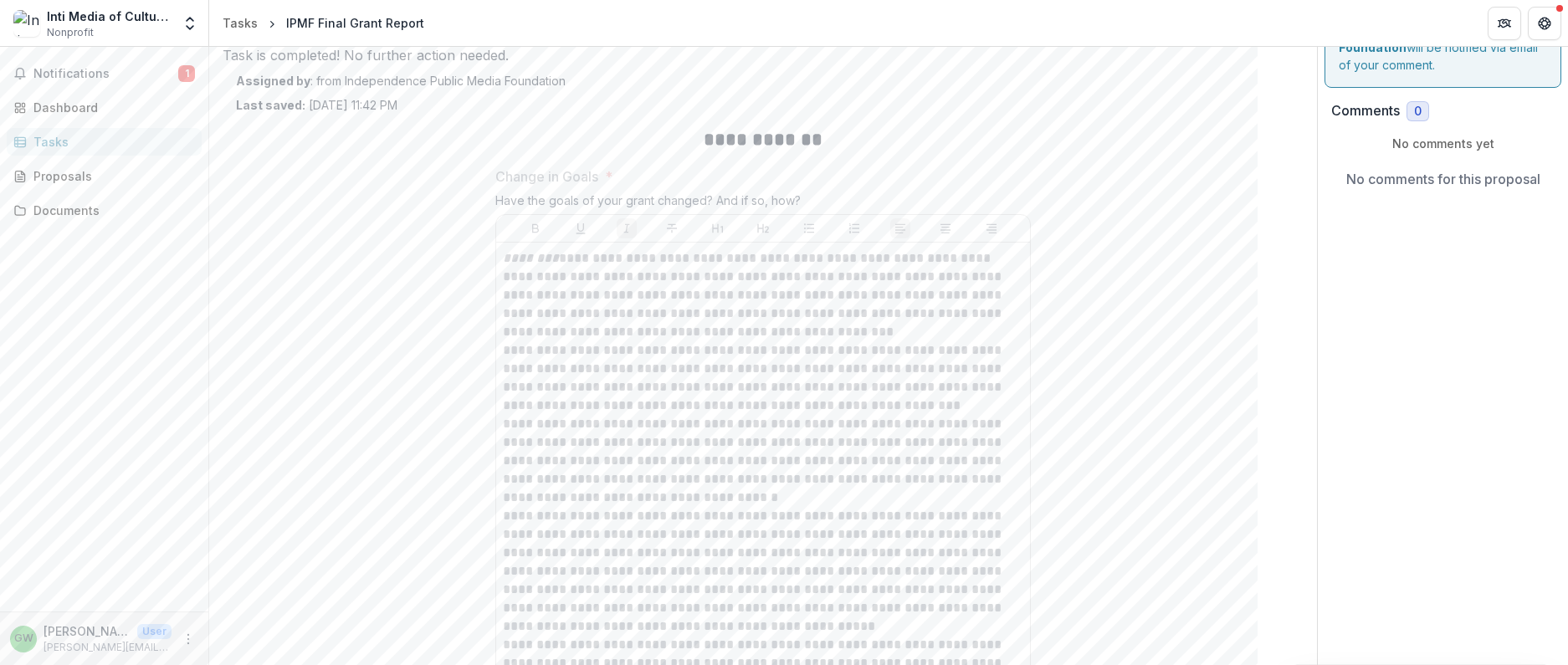
scroll to position [0, 0]
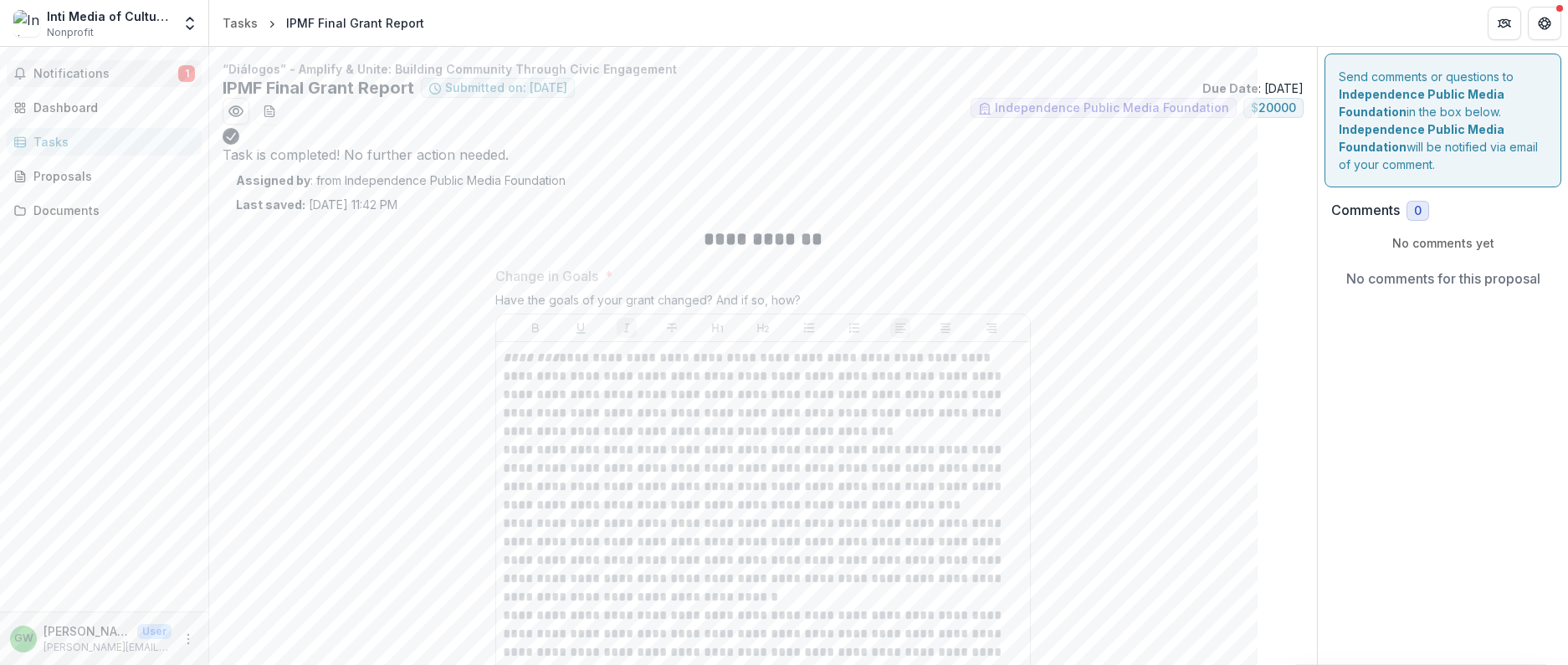
click at [51, 69] on span "Notifications" at bounding box center [105, 74] width 145 height 14
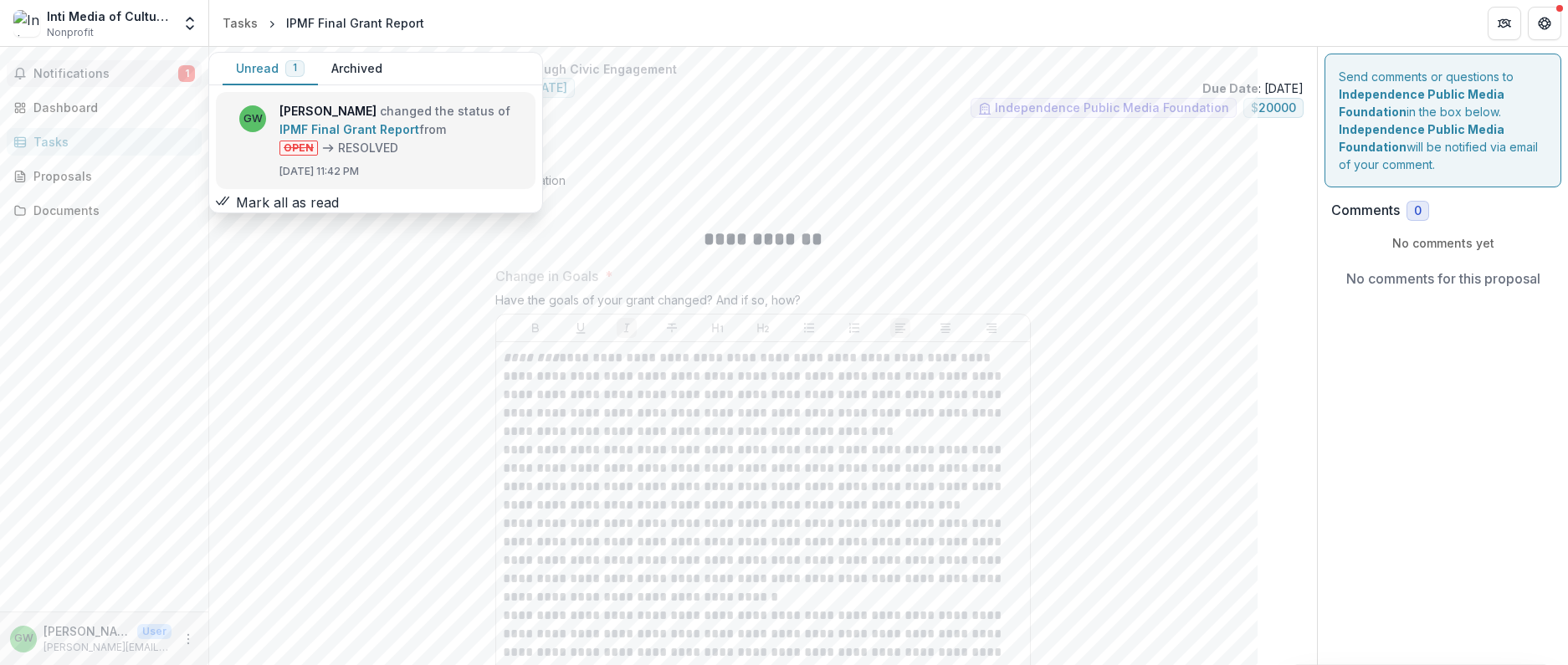
click at [414, 134] on link "IPMF Final Grant Report" at bounding box center [349, 129] width 140 height 14
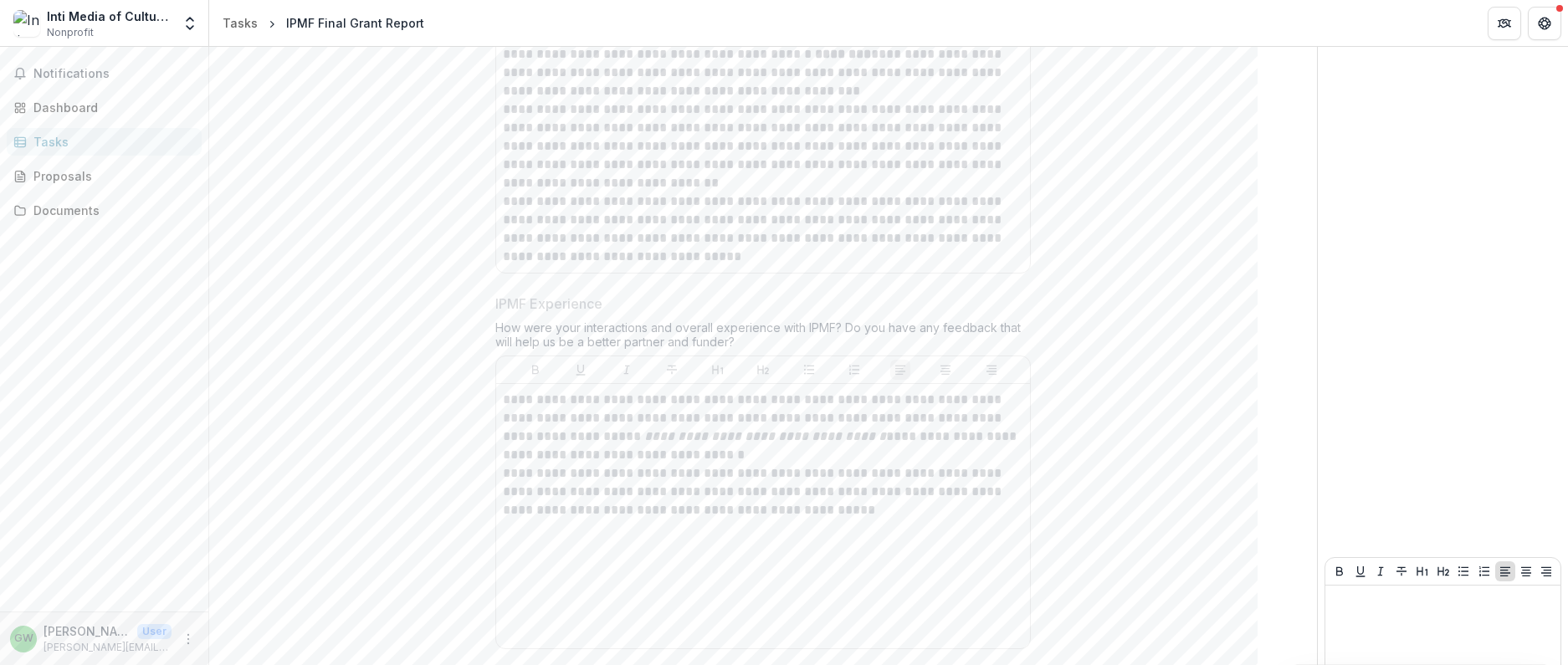
scroll to position [4392, 0]
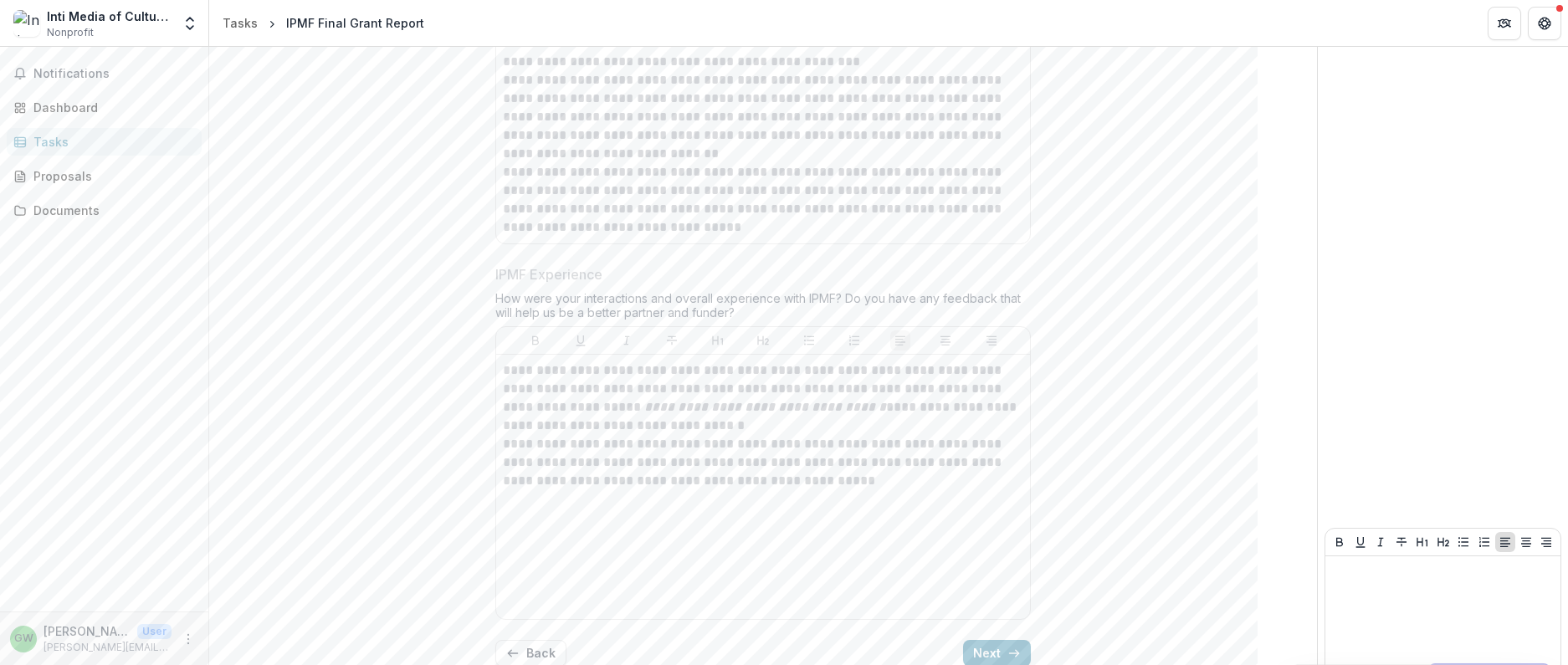
drag, startPoint x: 1006, startPoint y: 607, endPoint x: 1099, endPoint y: 598, distance: 93.4
click at [1007, 647] on icon "button" at bounding box center [1013, 653] width 13 height 13
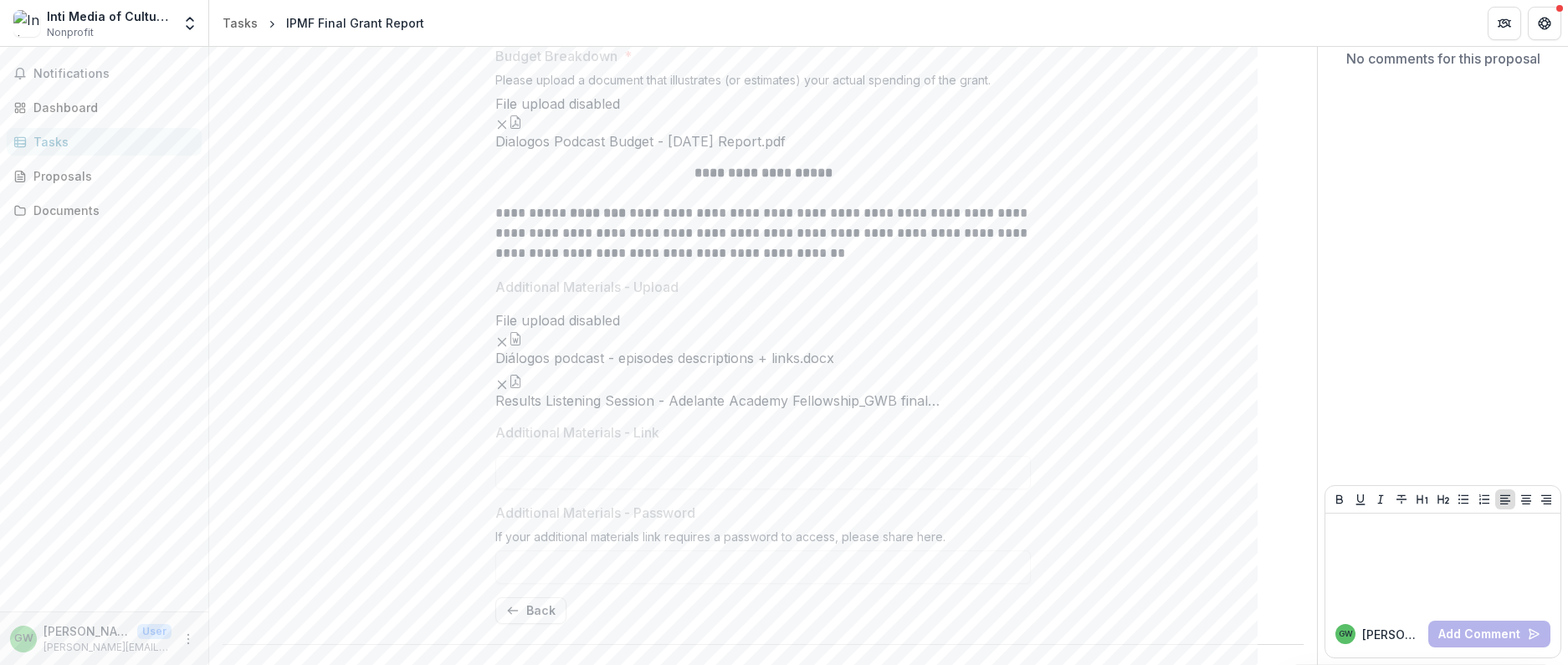
scroll to position [502, 0]
click at [522, 375] on button "button" at bounding box center [515, 381] width 13 height 13
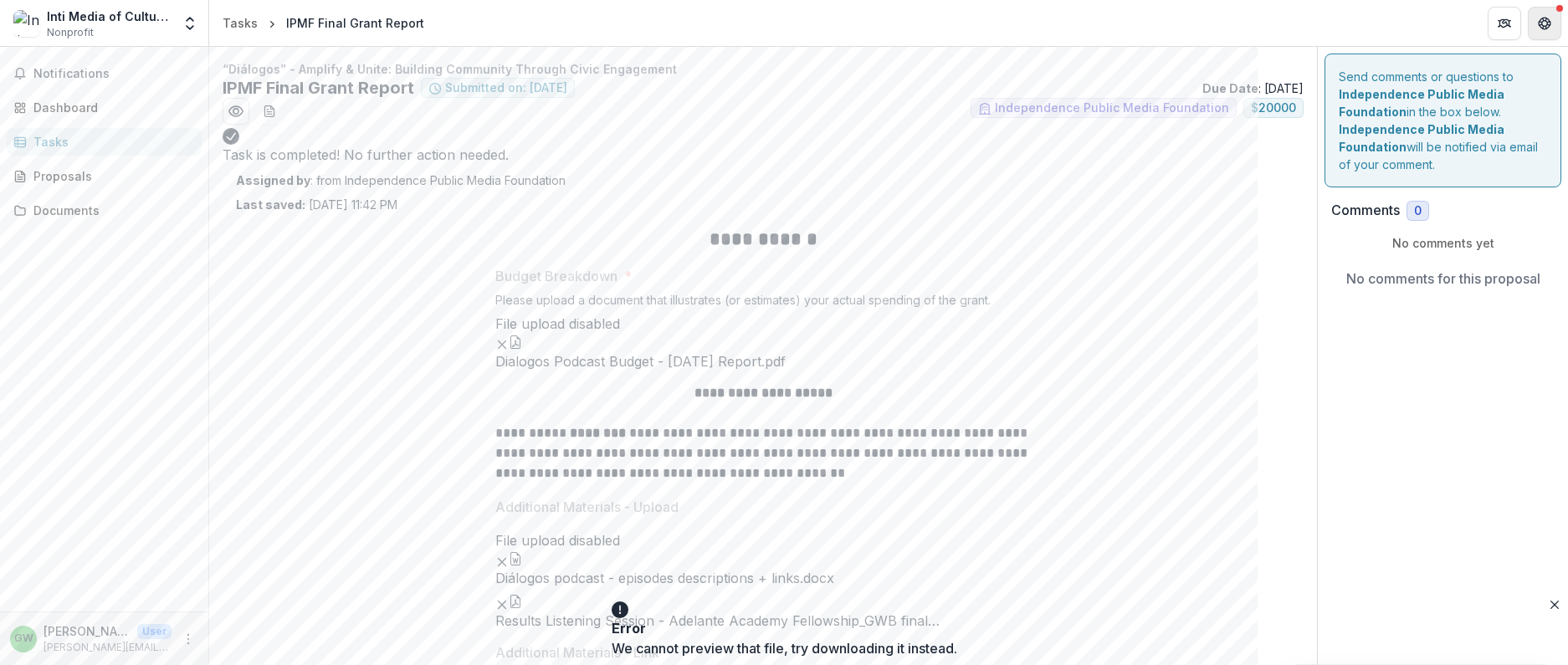
click at [1541, 30] on icon "Get Help" at bounding box center [1544, 23] width 13 height 13
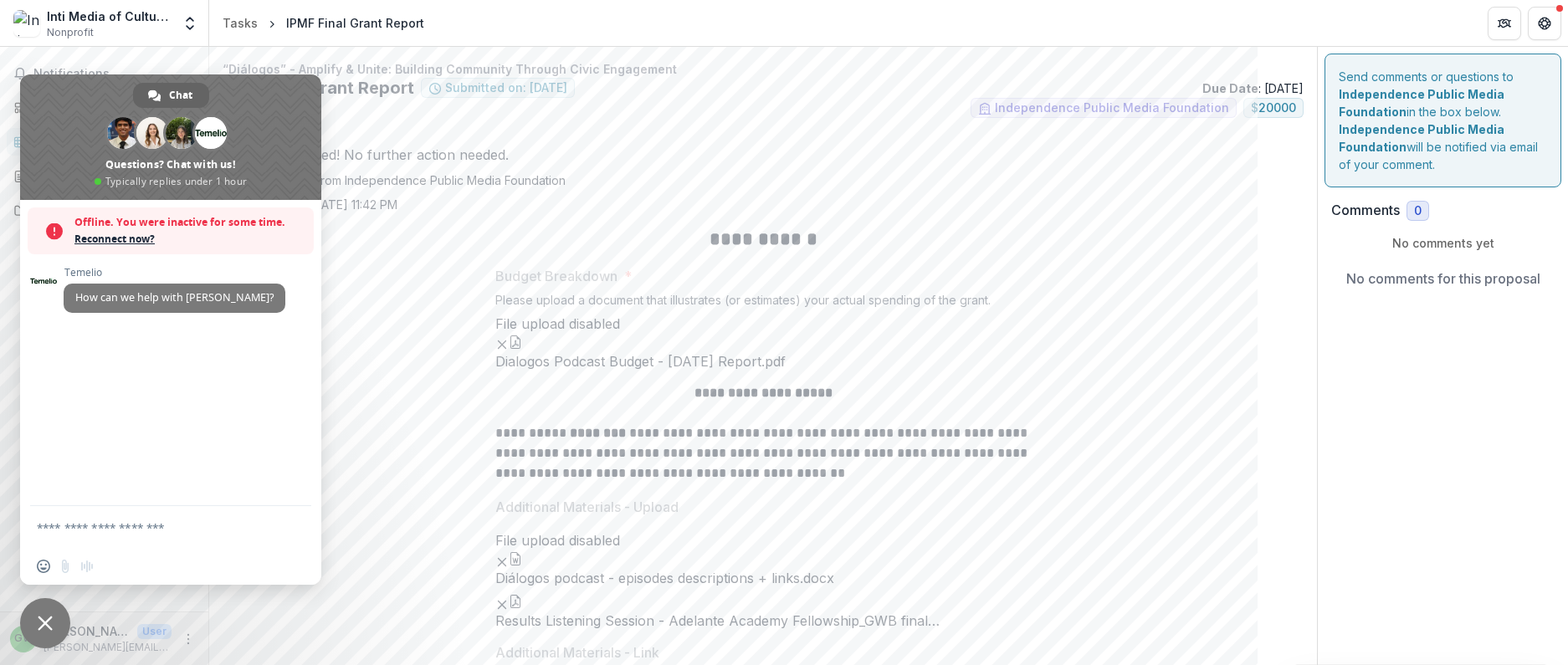
drag, startPoint x: 1340, startPoint y: 352, endPoint x: 744, endPoint y: 89, distance: 651.4
click at [1340, 352] on div "Send comments or questions to Independence Public Media Foundation in the box b…" at bounding box center [1443, 466] width 250 height 838
click at [26, 20] on img at bounding box center [26, 24] width 27 height 27
click at [53, 623] on span "Close chat" at bounding box center [45, 623] width 50 height 50
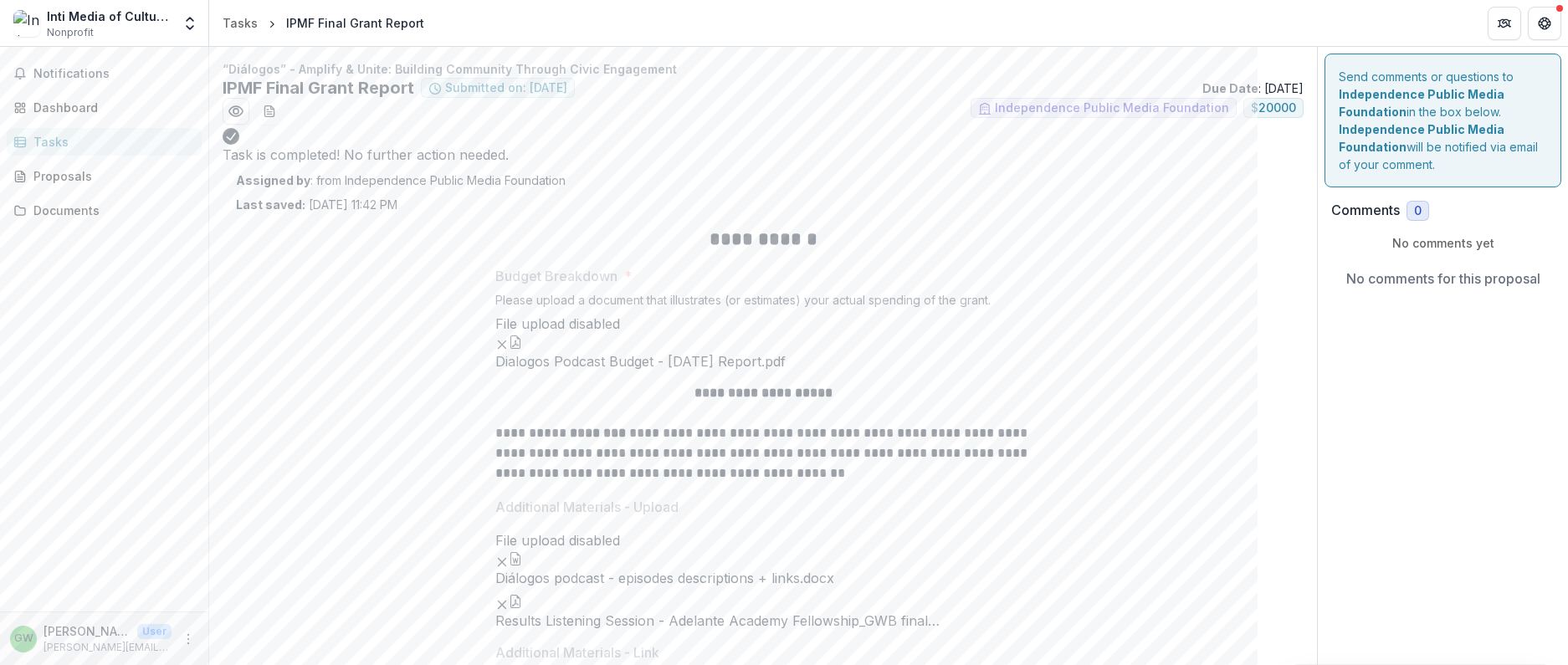
click at [44, 30] on div "Inti Media of CultureTrust Greater Philadelphia Nonprofit" at bounding box center [92, 24] width 158 height 32
click at [37, 28] on img at bounding box center [26, 24] width 27 height 27
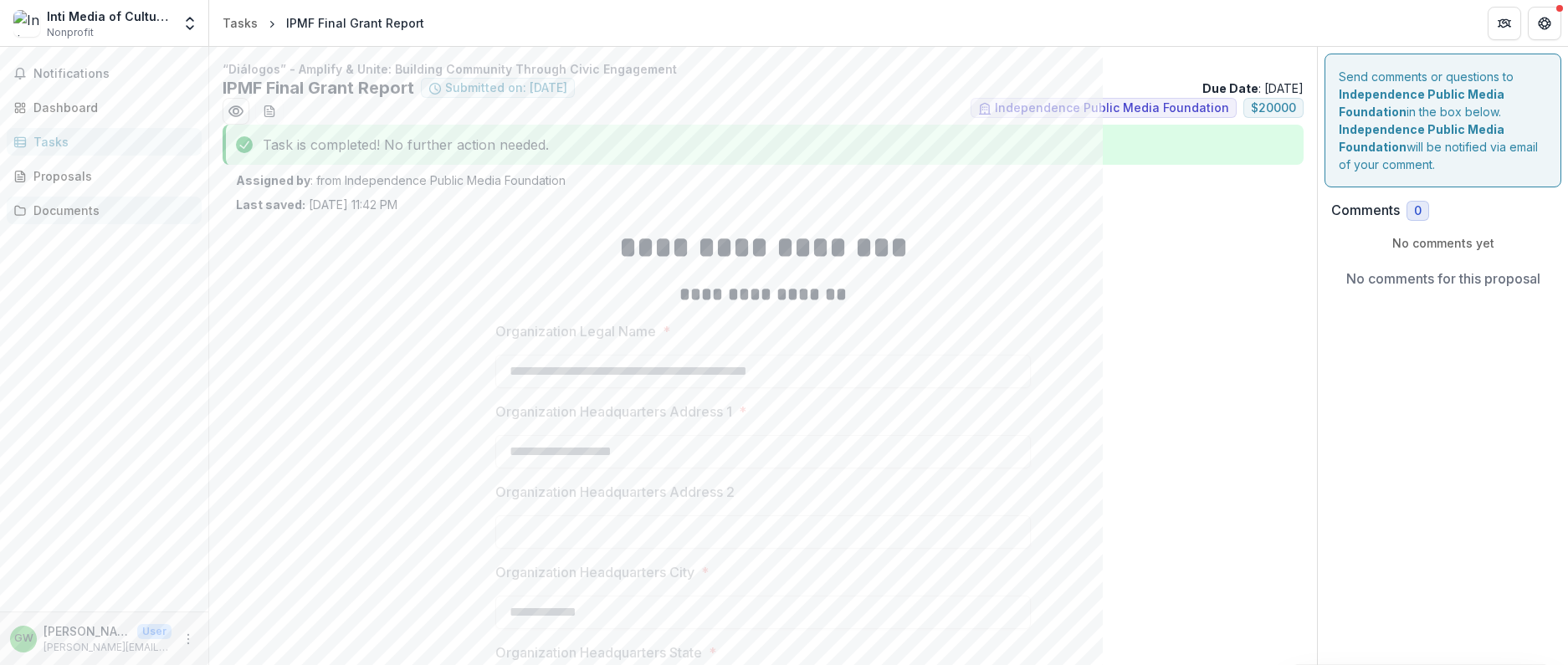
click at [79, 205] on div "Documents" at bounding box center [111, 211] width 155 height 17
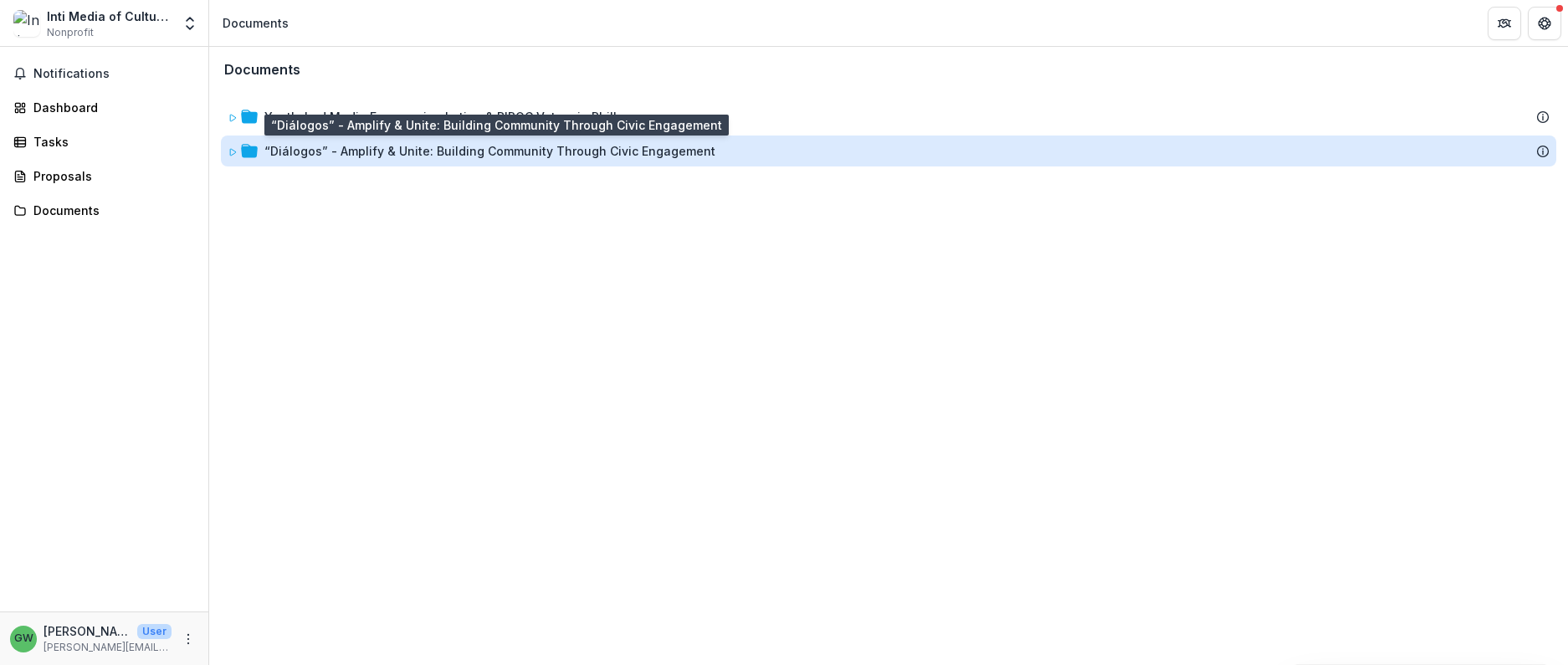
click at [349, 156] on div "“Diálogos” - Amplify & Unite: Building Community Through Civic Engagement" at bounding box center [490, 151] width 451 height 17
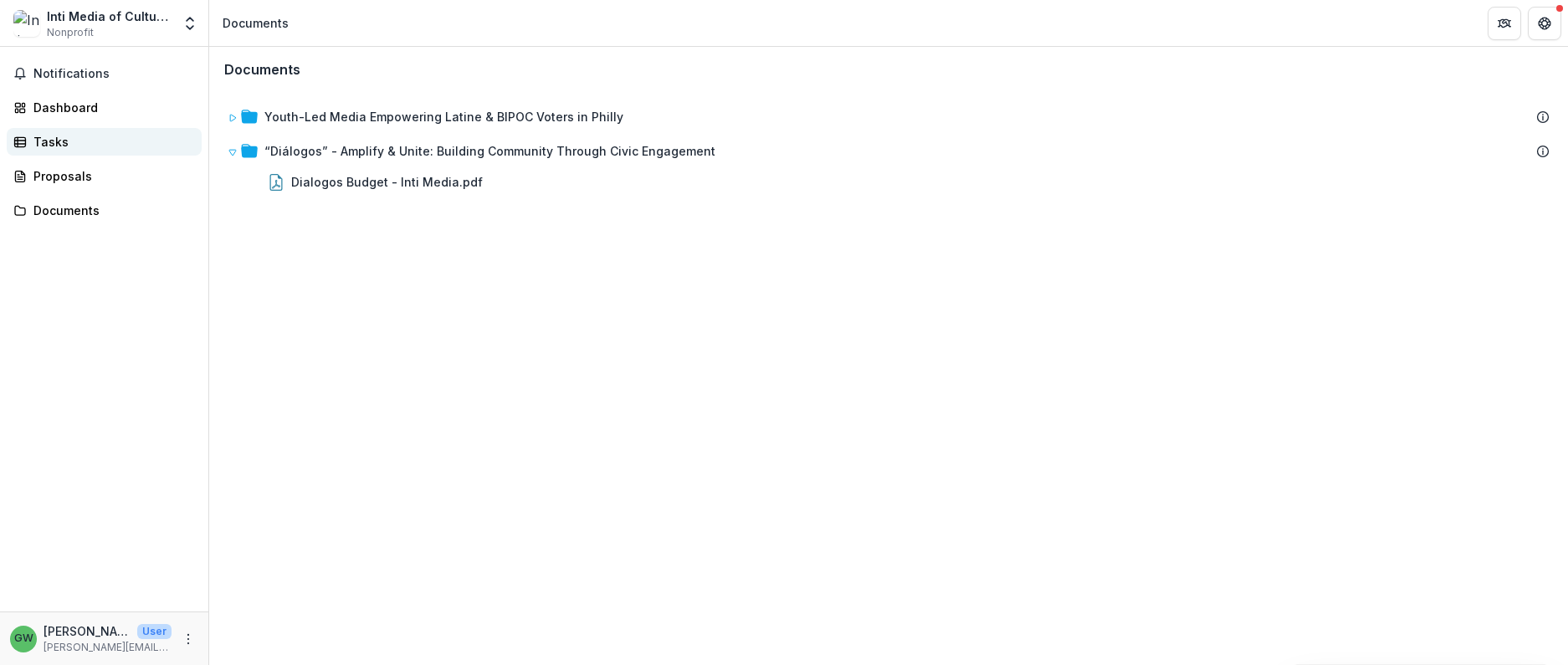
click at [68, 140] on div "Tasks" at bounding box center [111, 142] width 155 height 17
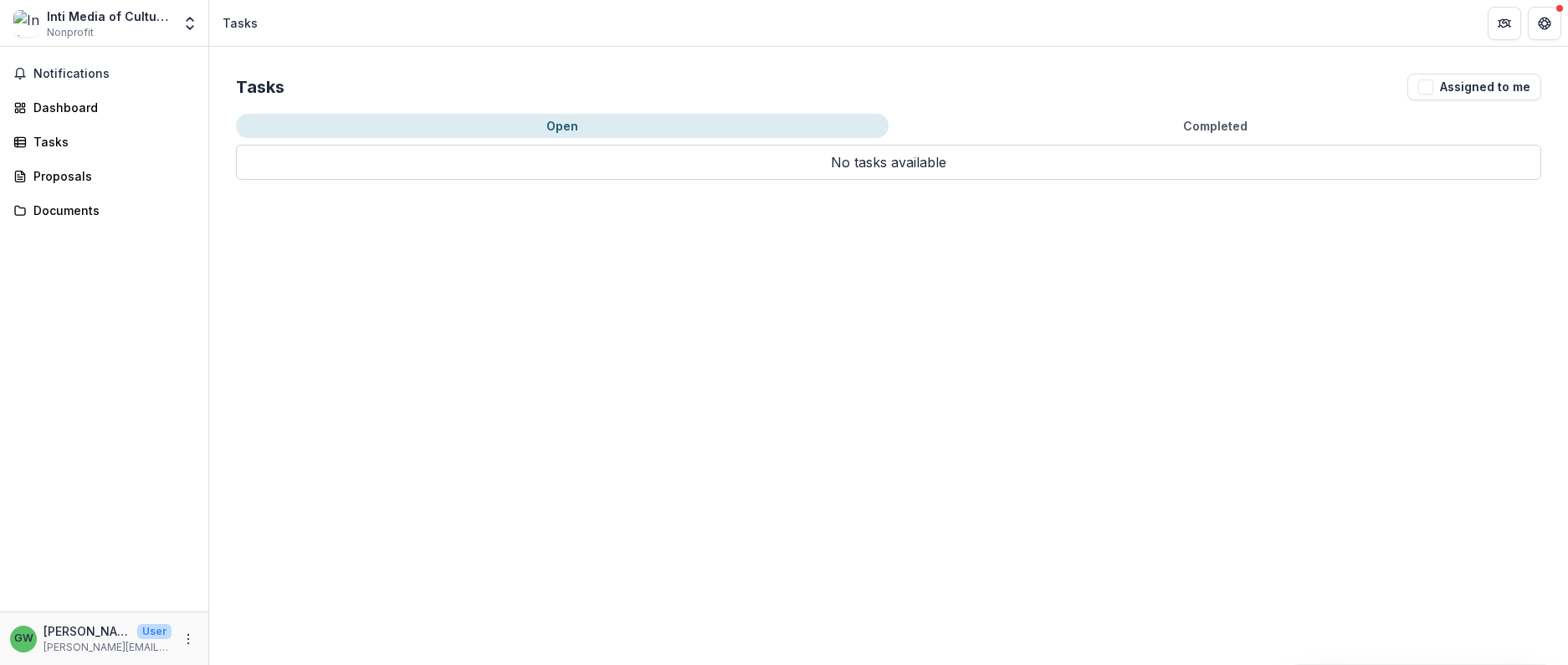
click at [118, 14] on div "Inti Media of CultureTrust [GEOGRAPHIC_DATA]" at bounding box center [109, 17] width 124 height 17
